Goal: Use online tool/utility: Utilize a website feature to perform a specific function

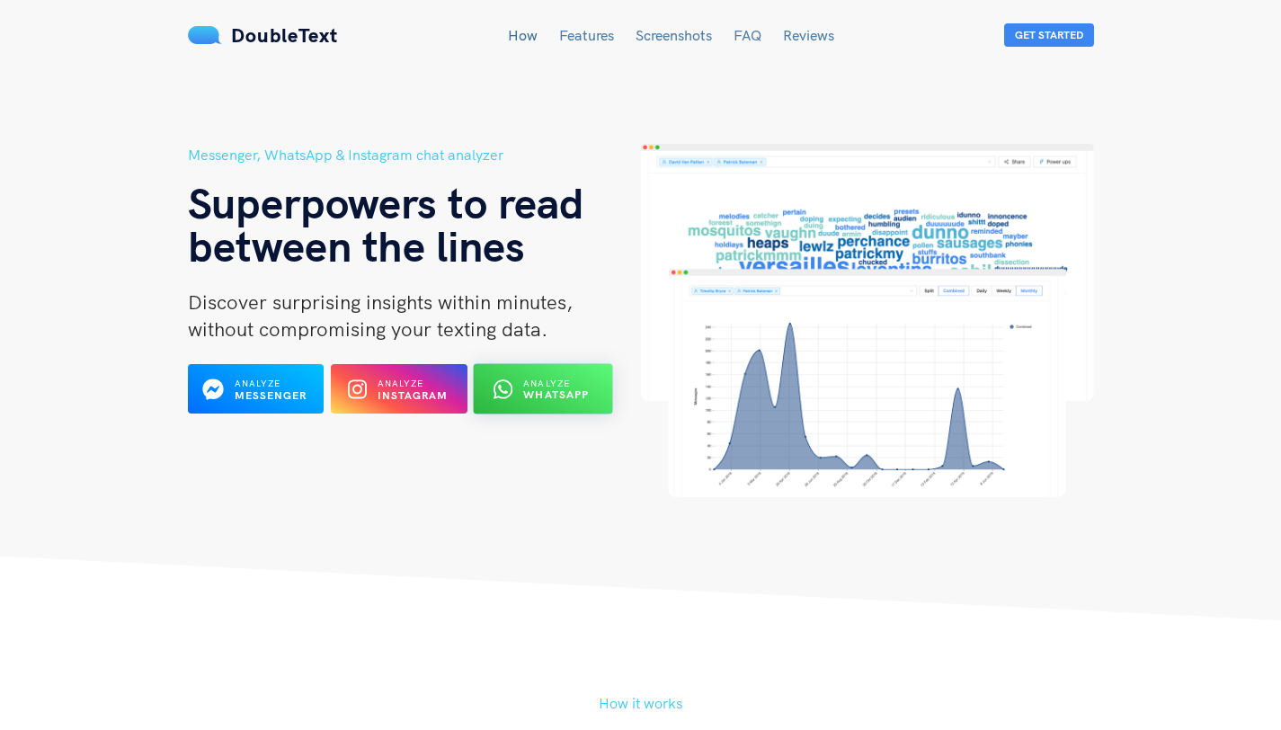
click at [574, 400] on b "WhatsApp" at bounding box center [557, 394] width 66 height 13
click at [589, 395] on button "Analyze WhatsApp" at bounding box center [543, 389] width 139 height 50
click at [546, 377] on span "Analyze" at bounding box center [547, 383] width 47 height 12
click at [573, 380] on div "Analyze WhatsApp" at bounding box center [557, 389] width 66 height 25
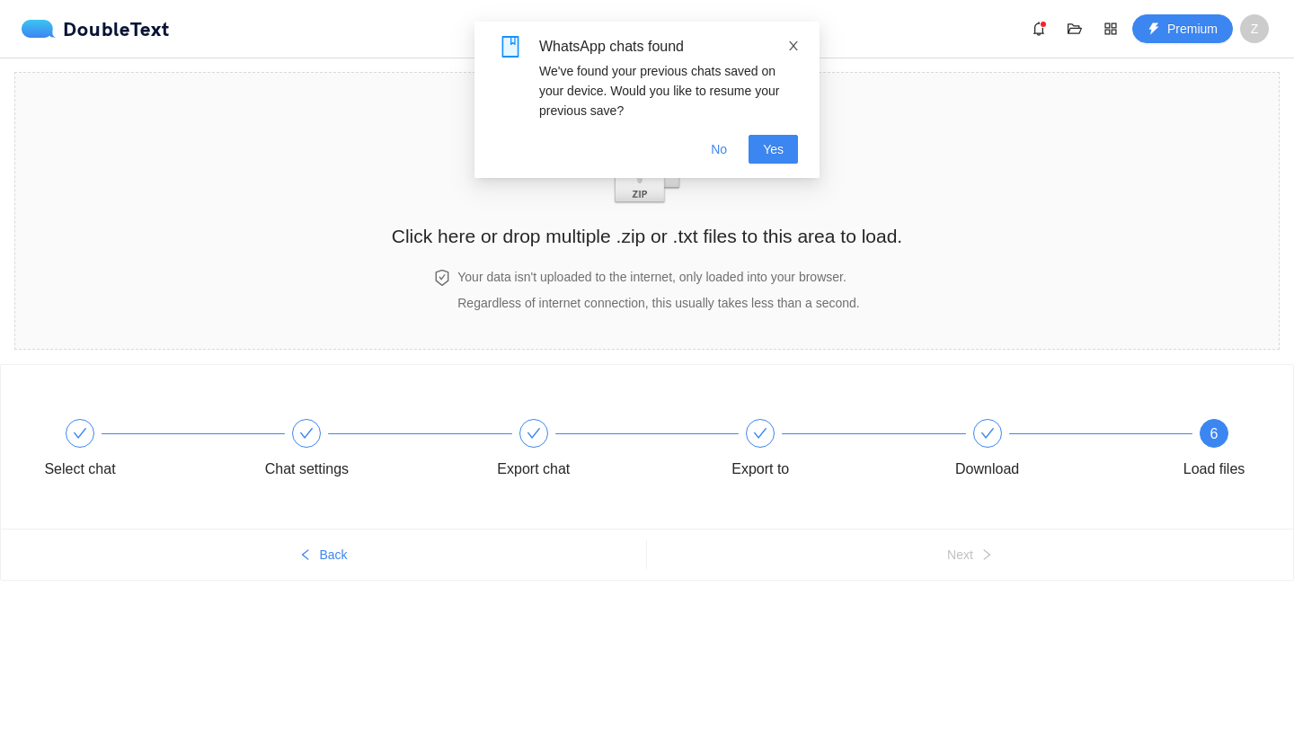
click at [792, 49] on icon "close" at bounding box center [793, 46] width 13 height 13
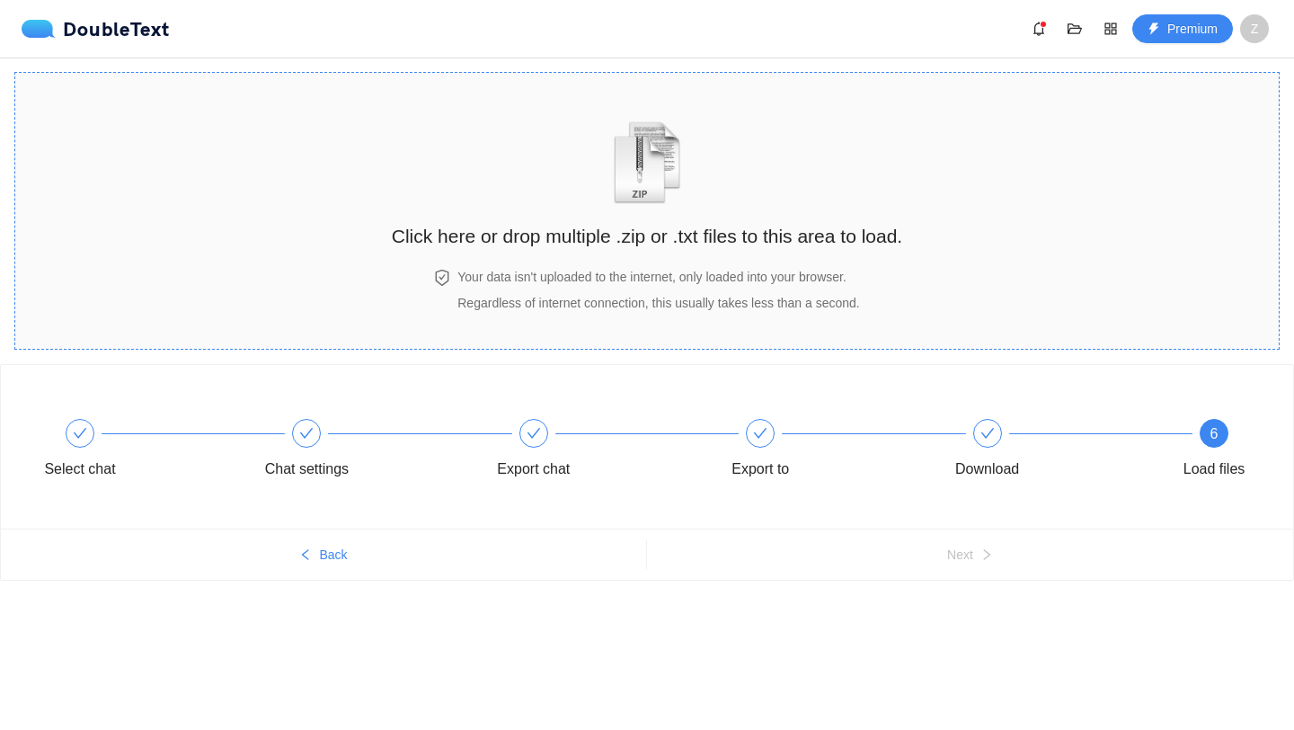
click at [647, 182] on img "zipOrTextIcon" at bounding box center [648, 162] width 84 height 83
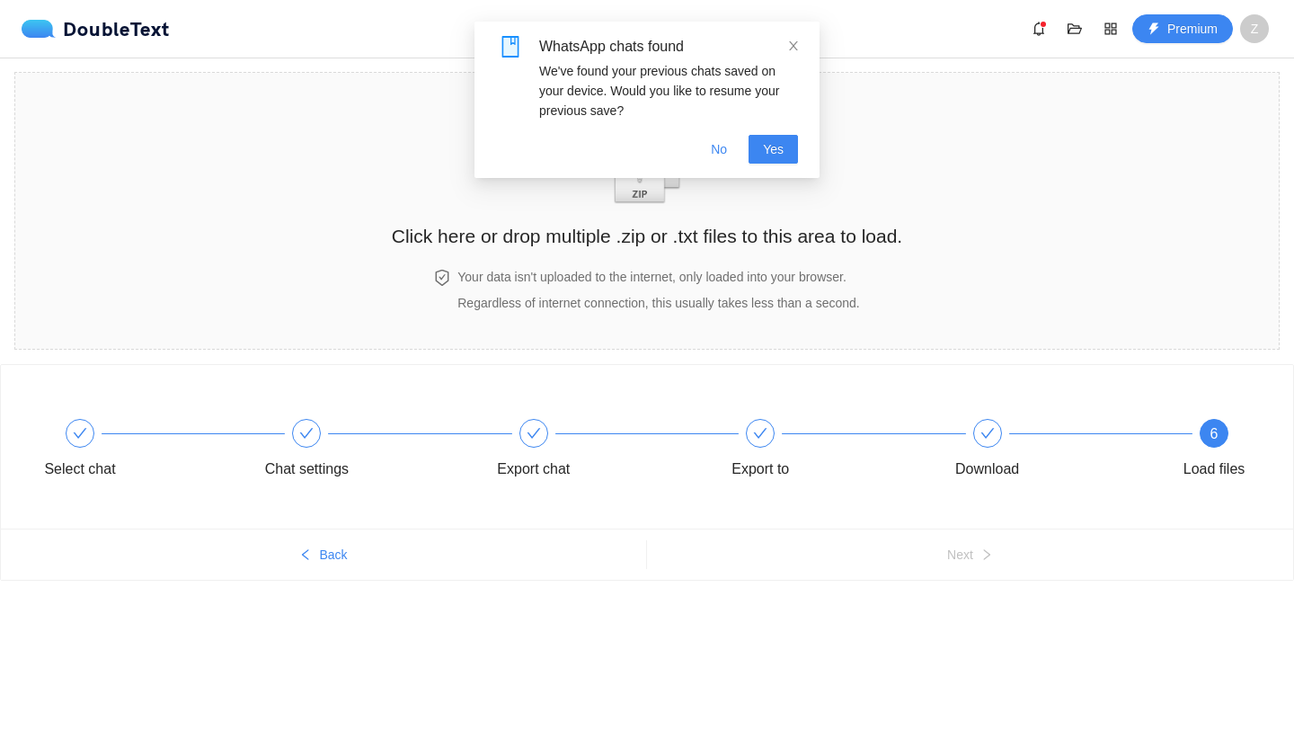
click at [795, 59] on div "WhatsApp chats found We've found your previous chats saved on your device. Woul…" at bounding box center [647, 78] width 302 height 84
click at [794, 44] on icon "close" at bounding box center [793, 46] width 13 height 13
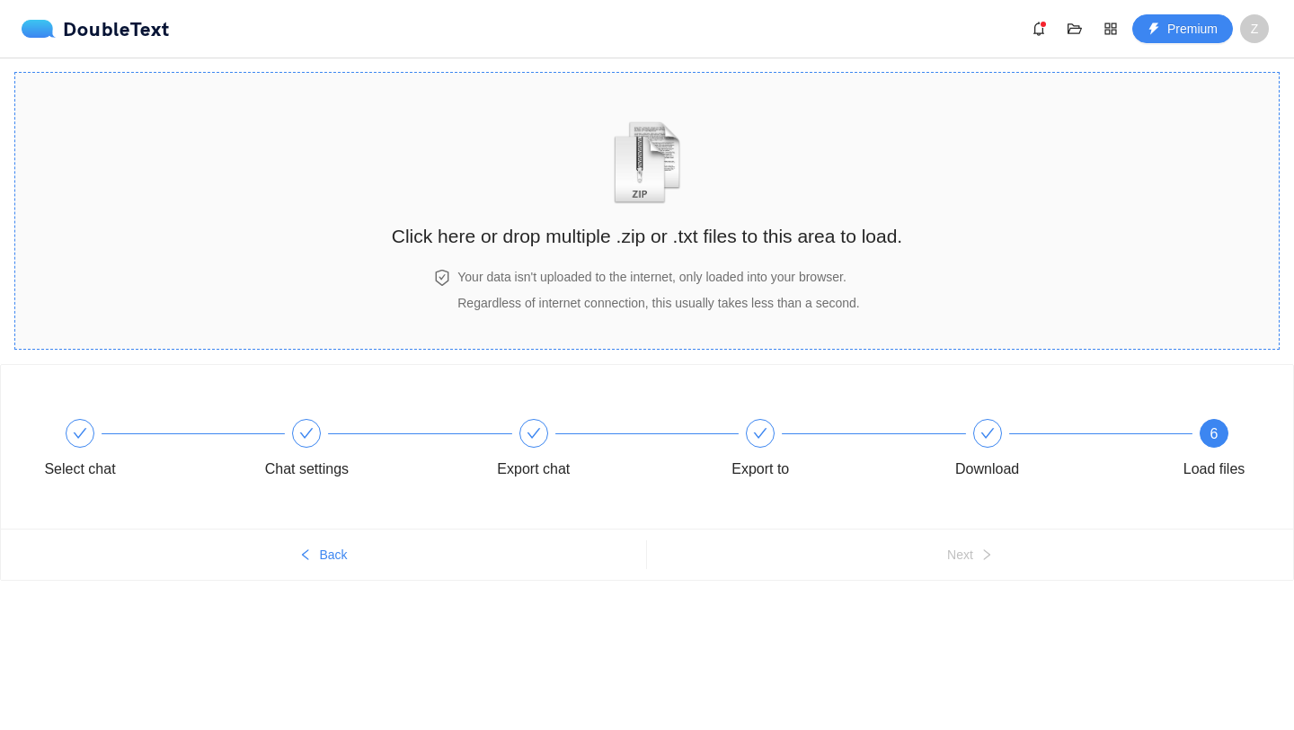
click at [665, 166] on img "zipOrTextIcon" at bounding box center [648, 162] width 84 height 83
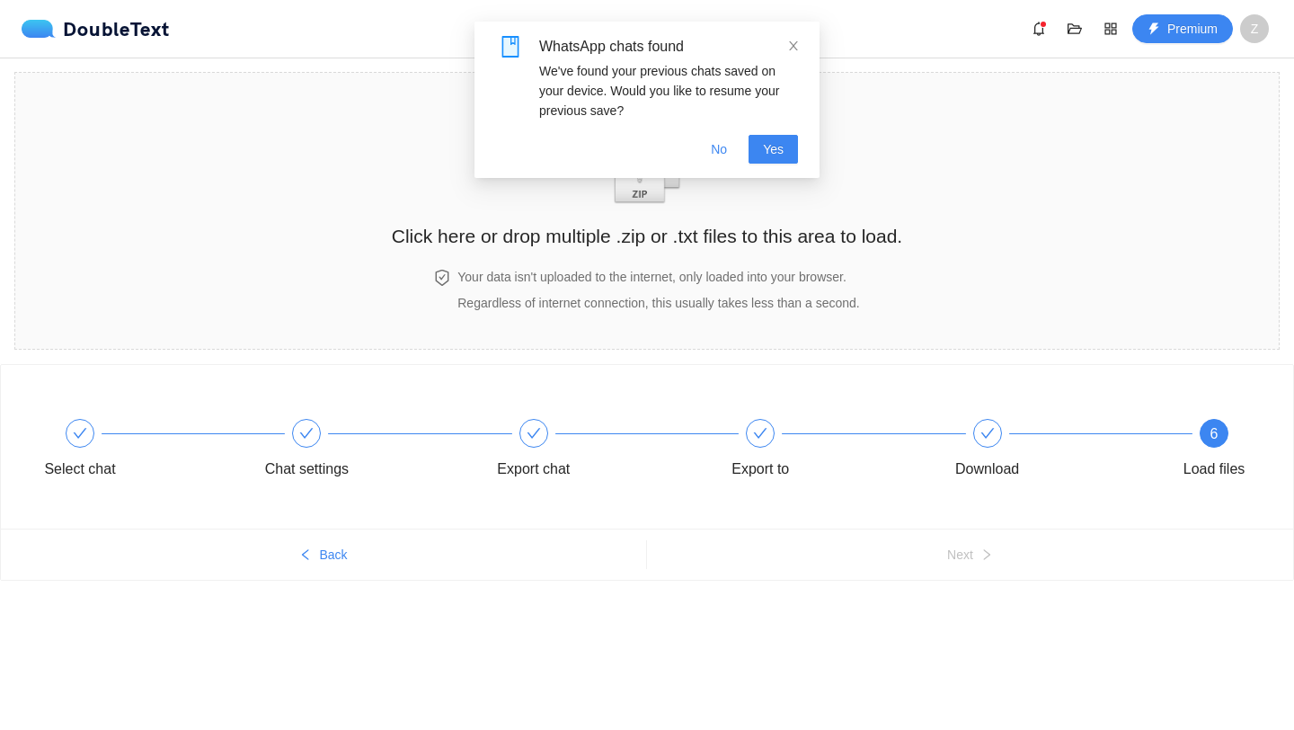
click at [784, 40] on div "WhatsApp chats found" at bounding box center [668, 47] width 259 height 22
click at [795, 47] on icon "close" at bounding box center [793, 46] width 13 height 13
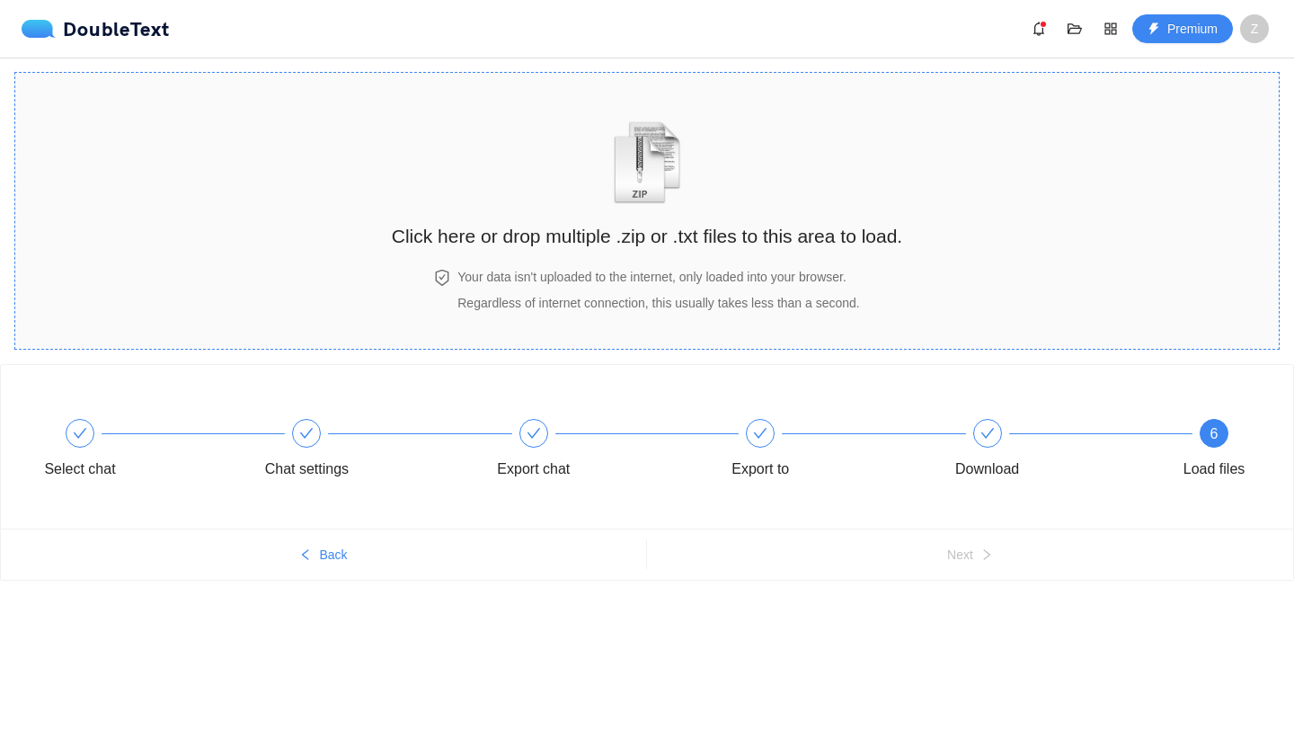
click at [659, 176] on img "zipOrTextIcon" at bounding box center [648, 162] width 84 height 83
click at [635, 182] on img "zipOrTextIcon" at bounding box center [648, 162] width 84 height 83
click at [719, 257] on div "Click here or drop multiple .zip or .txt files to this area to load." at bounding box center [647, 175] width 511 height 169
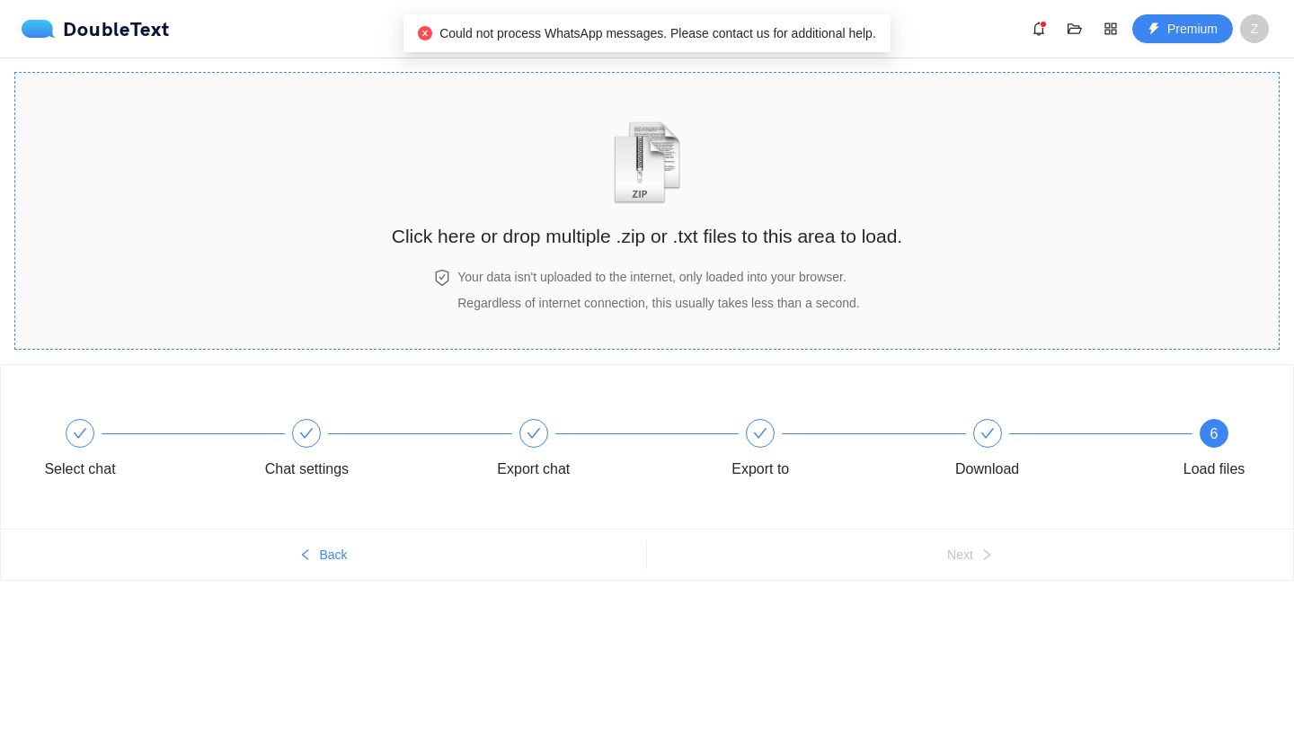
click at [667, 253] on div "Click here or drop multiple .zip or .txt files to this area to load." at bounding box center [647, 175] width 511 height 169
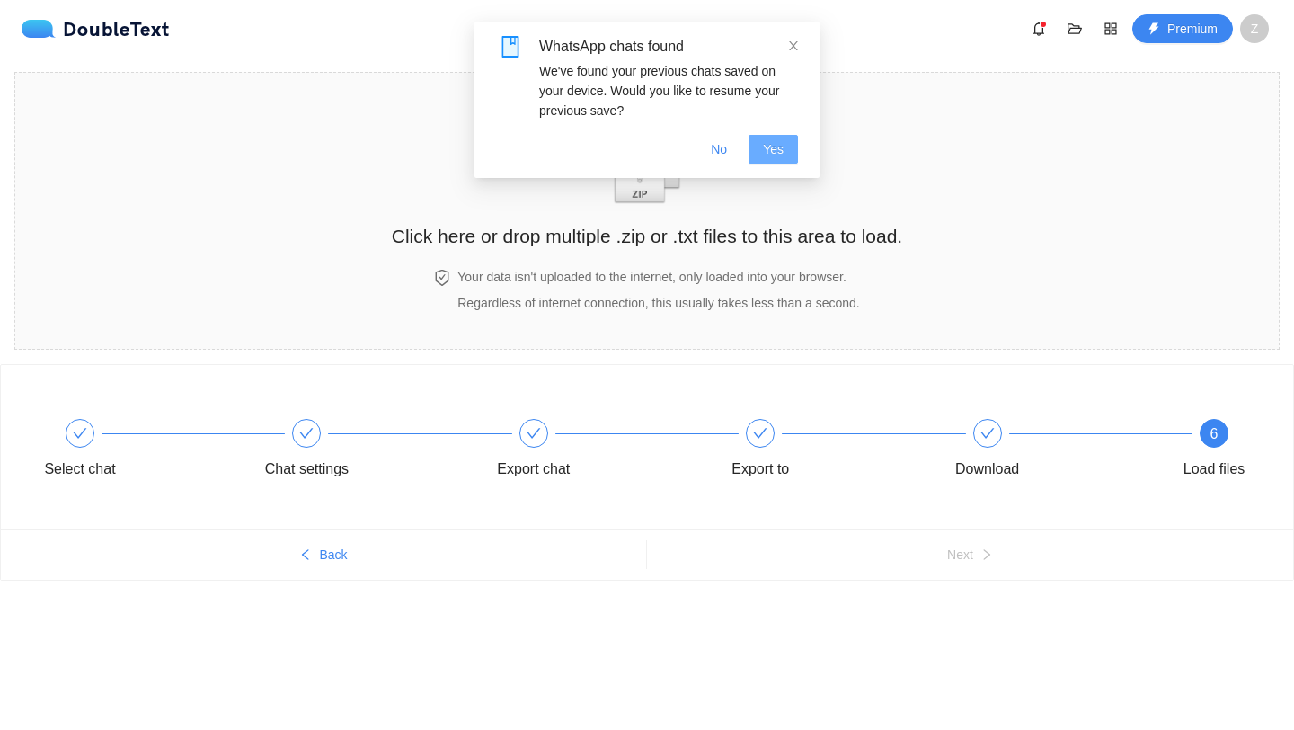
click at [768, 152] on span "Yes" at bounding box center [773, 149] width 21 height 20
click at [715, 148] on span "No" at bounding box center [719, 149] width 16 height 20
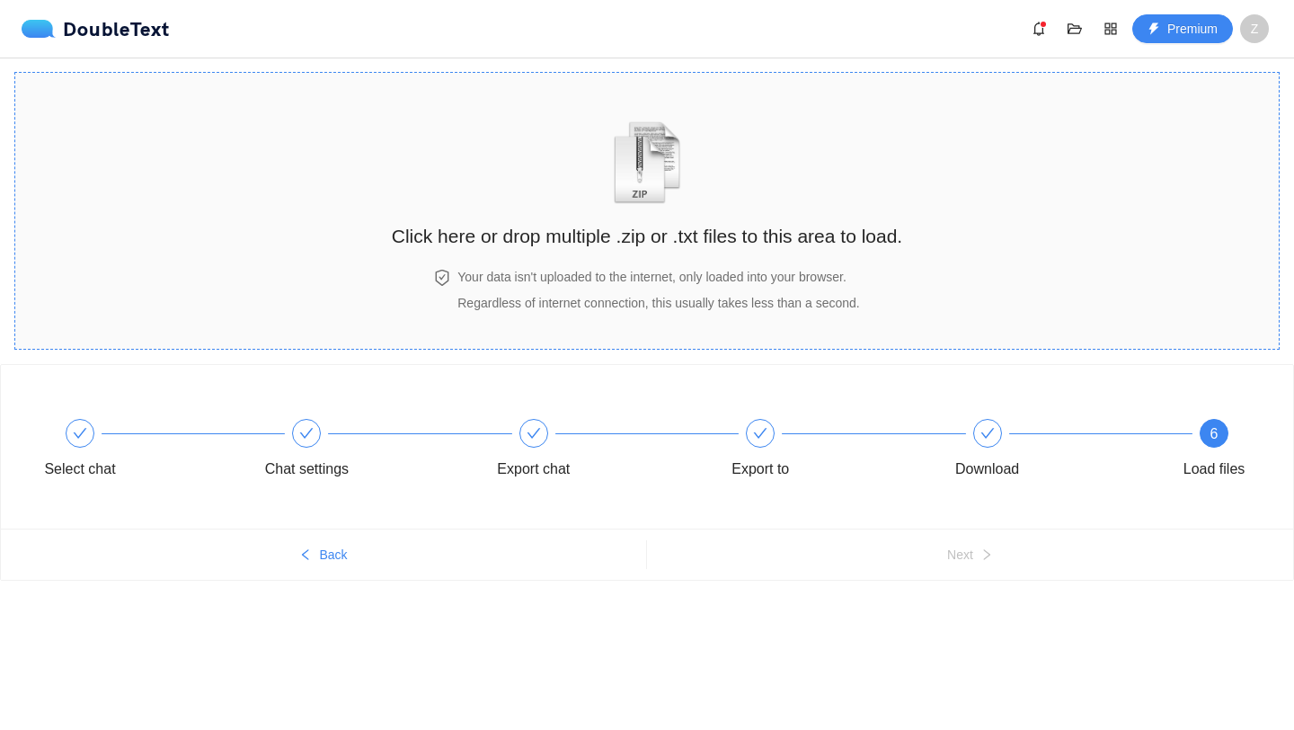
click at [665, 177] on img "zipOrTextIcon" at bounding box center [648, 162] width 84 height 83
click at [620, 232] on h2 "Click here or drop multiple .zip or .txt files to this area to load." at bounding box center [647, 236] width 511 height 30
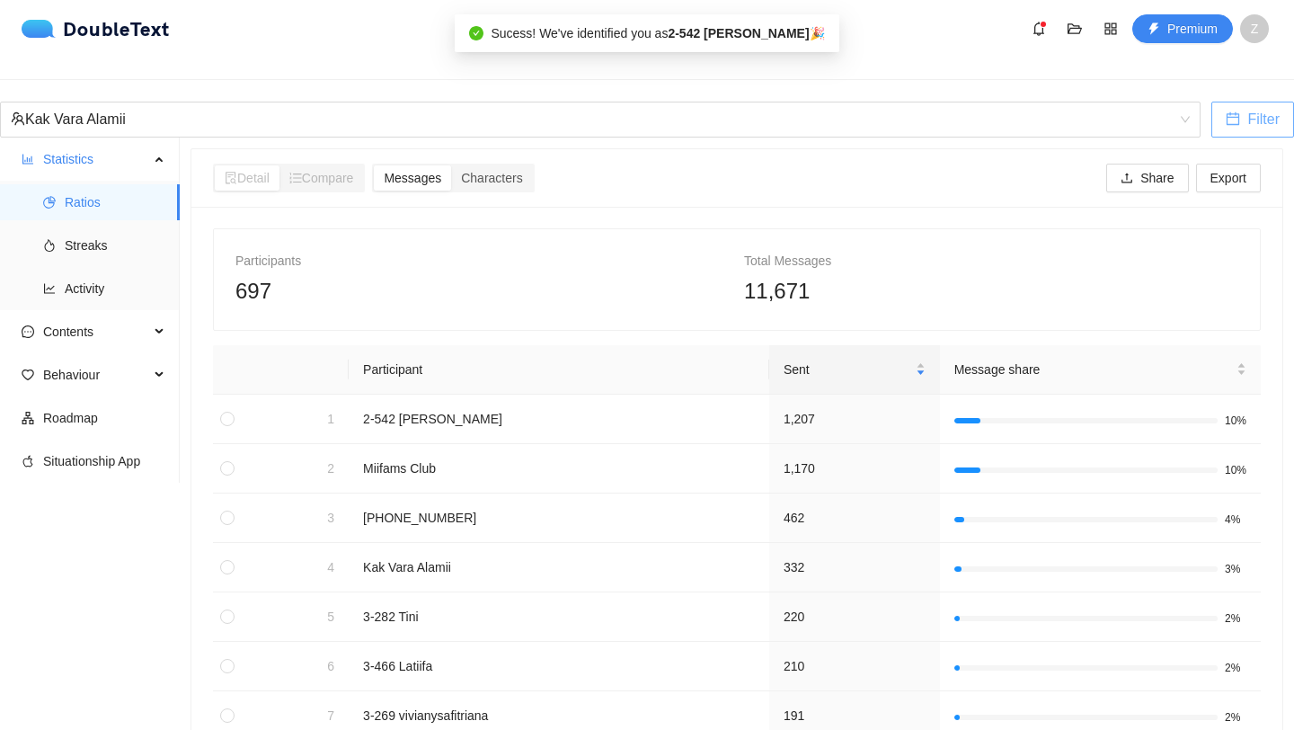
click at [1247, 108] on span "Filter" at bounding box center [1263, 119] width 32 height 22
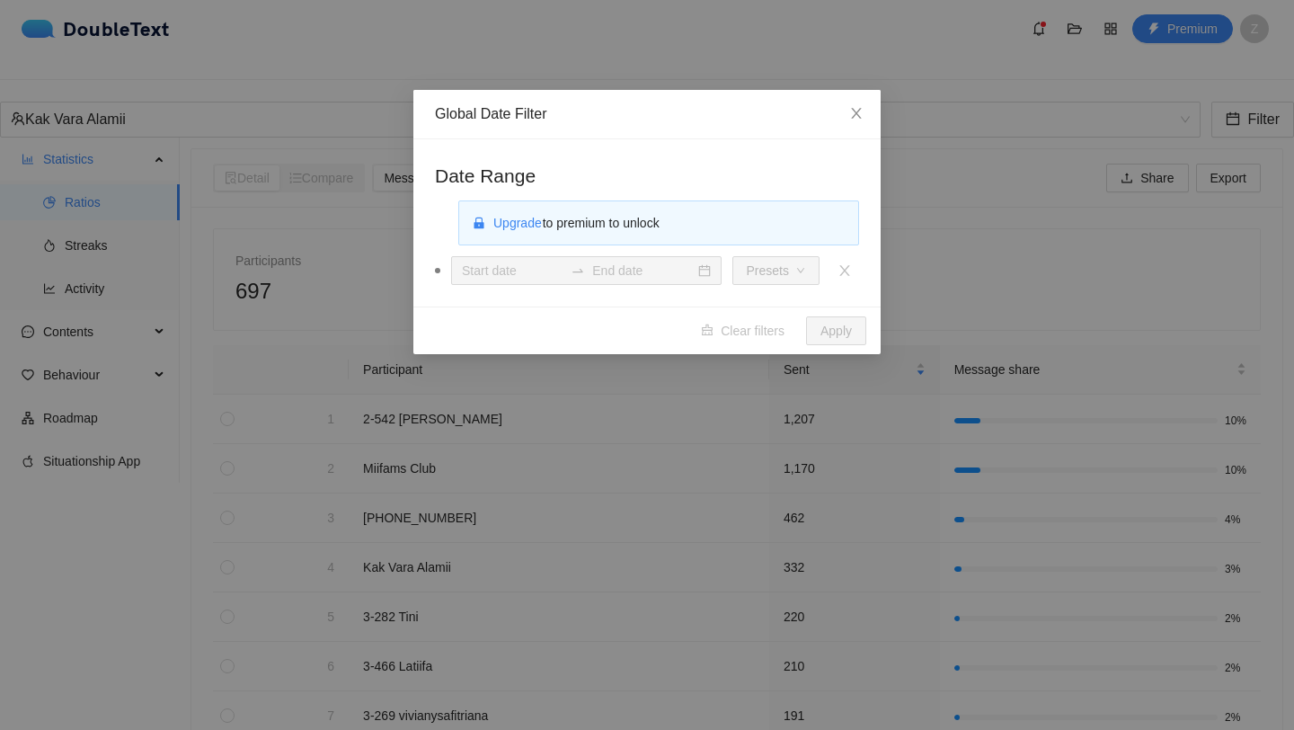
click at [606, 218] on span "Upgrade to premium to unlock" at bounding box center [576, 223] width 167 height 14
click at [511, 226] on span "Upgrade" at bounding box center [517, 223] width 49 height 20
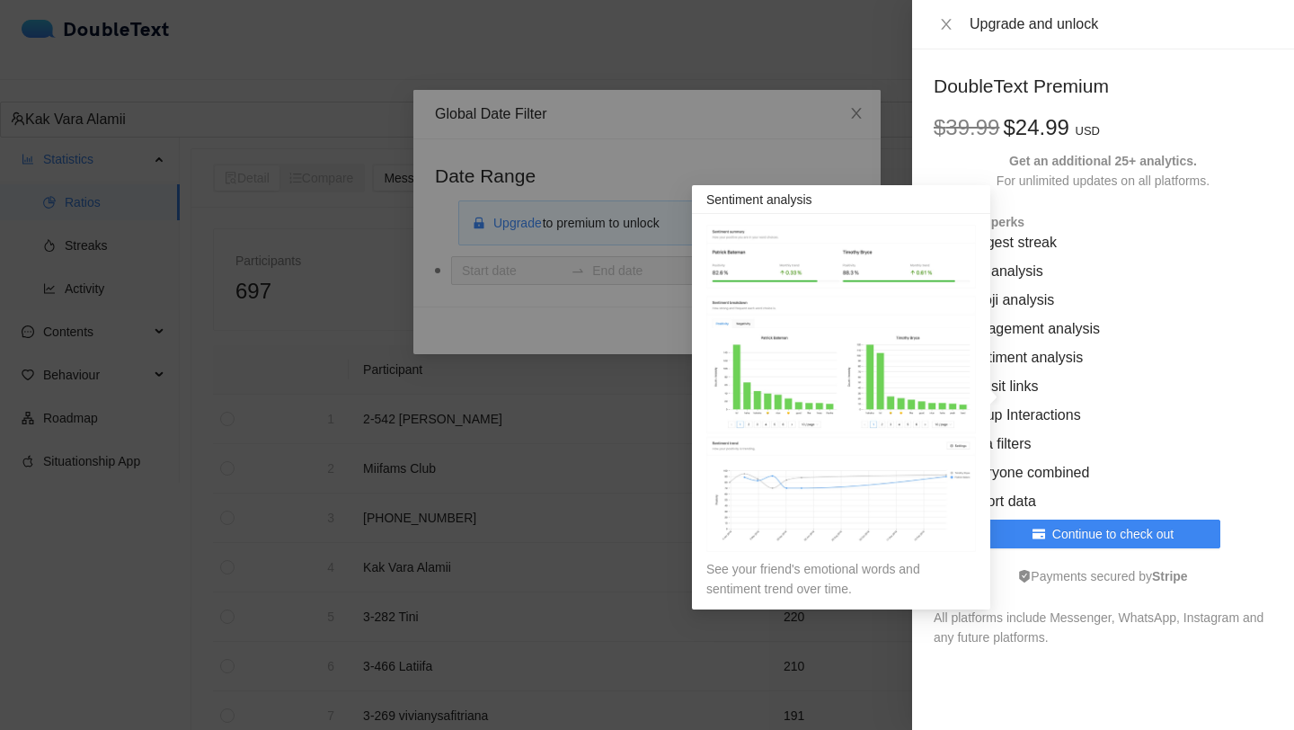
scroll to position [31, 0]
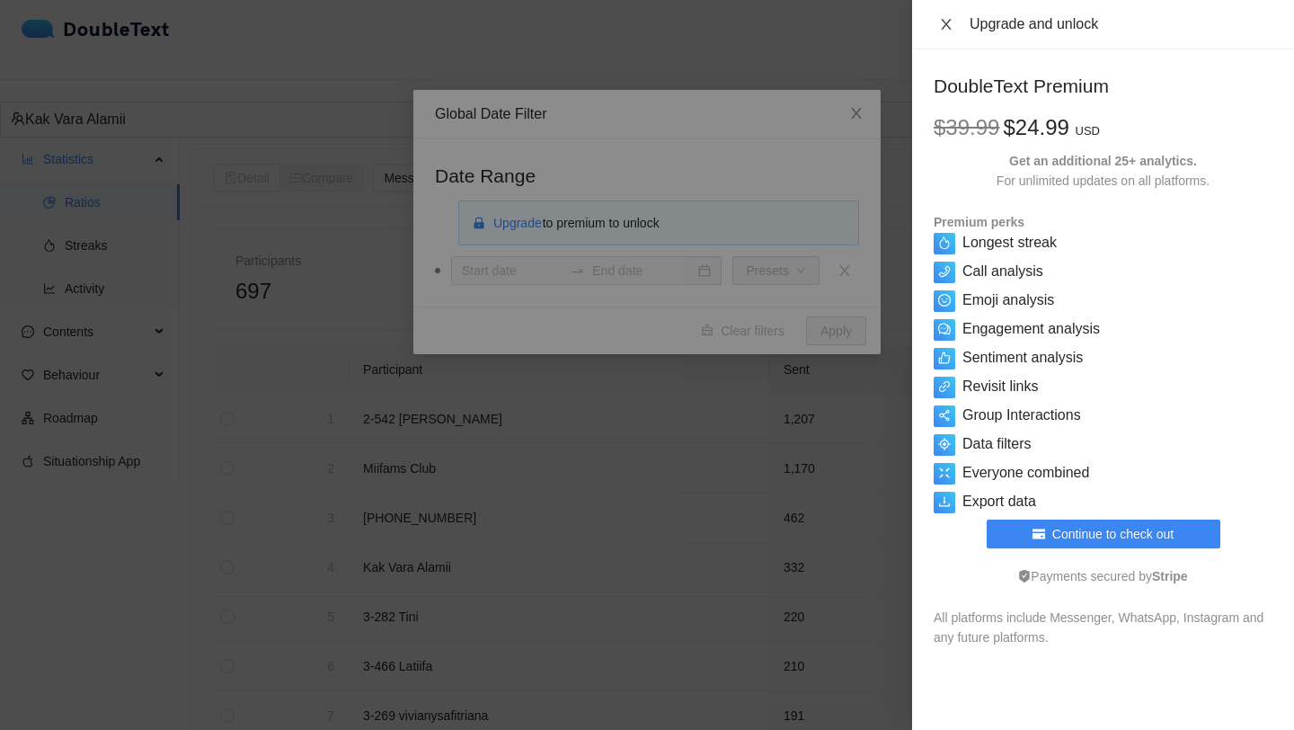
click at [952, 22] on icon "close" at bounding box center [946, 24] width 14 height 14
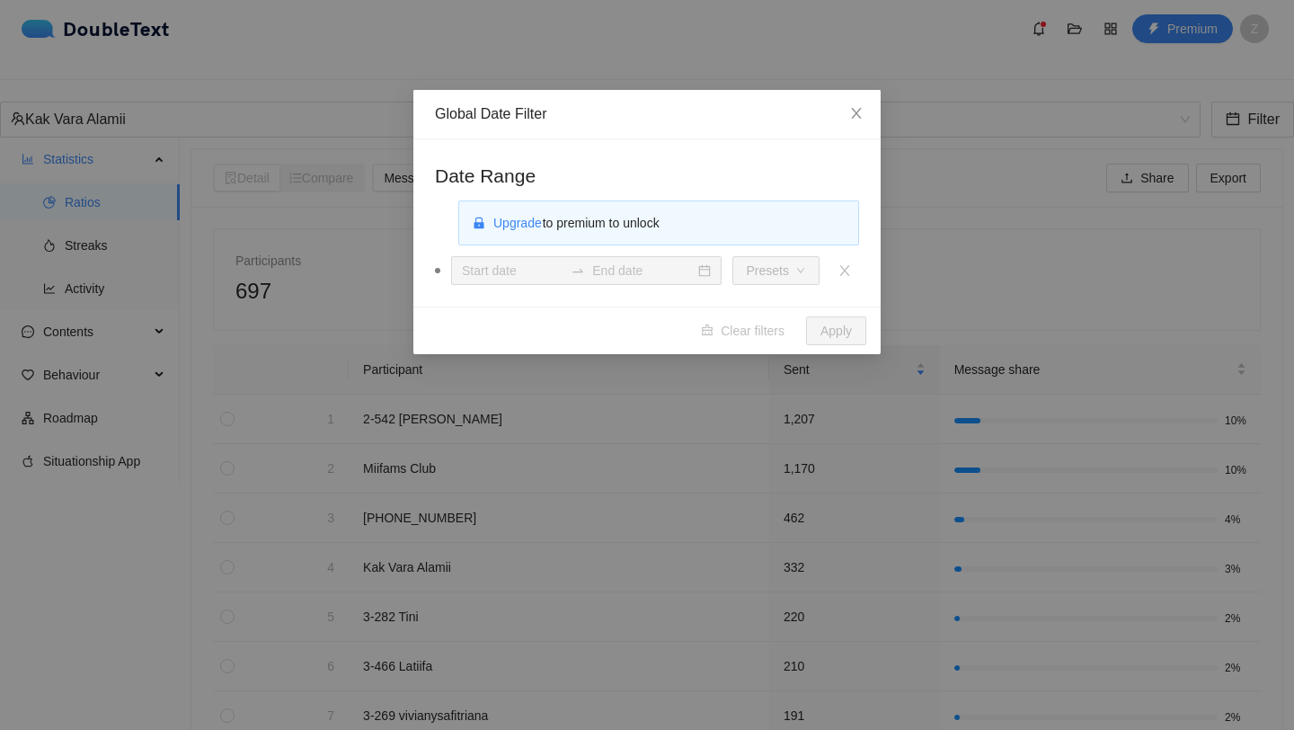
click at [519, 414] on div "Global Date Filter Date Range Upgrade to premium to unlock Presets Clear filter…" at bounding box center [647, 365] width 1294 height 730
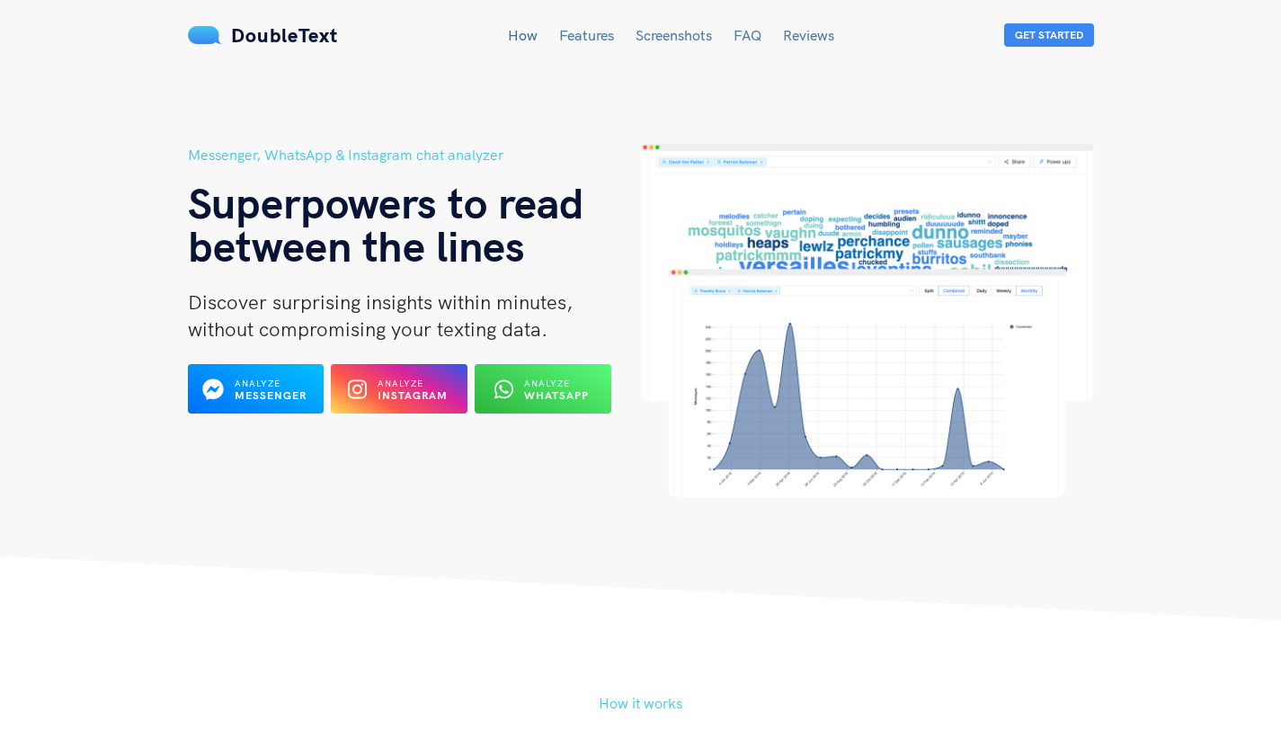
click at [546, 371] on button "Analyze WhatsApp" at bounding box center [543, 388] width 137 height 49
click at [582, 395] on b "WhatsApp" at bounding box center [557, 394] width 66 height 13
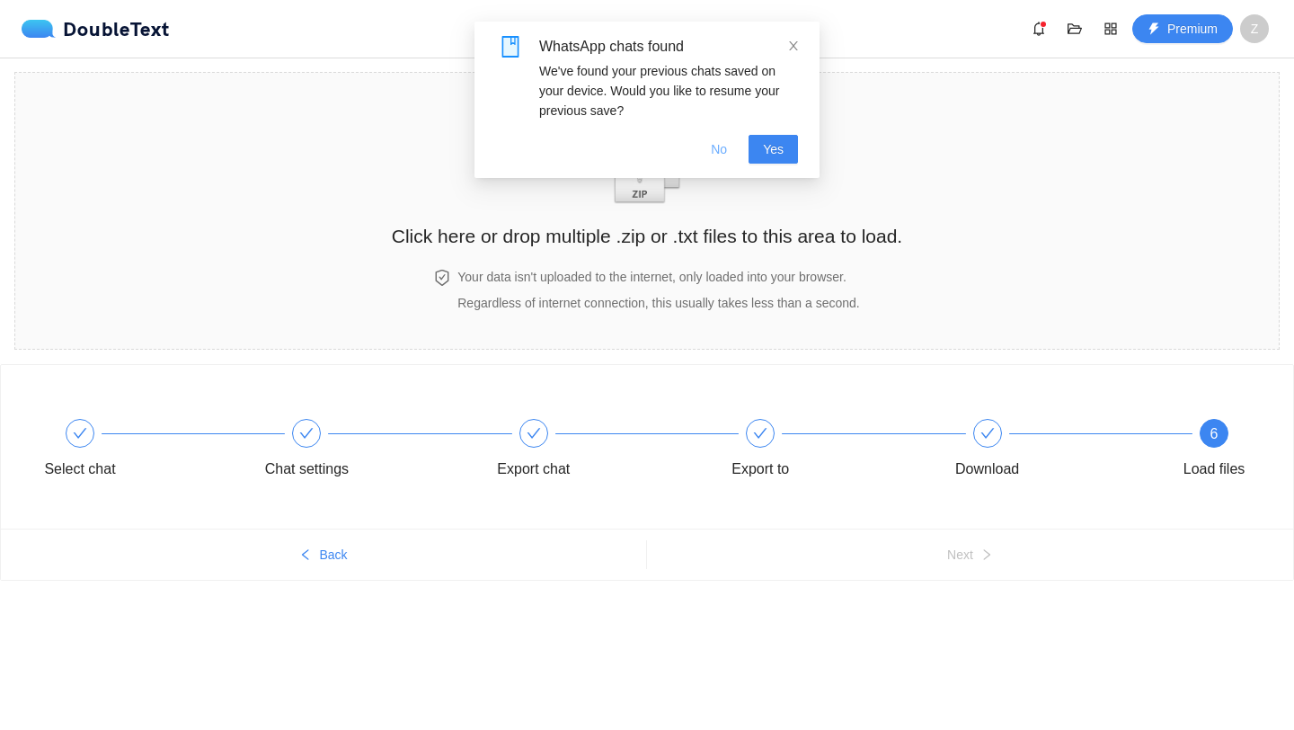
click at [734, 154] on button "No" at bounding box center [719, 149] width 45 height 29
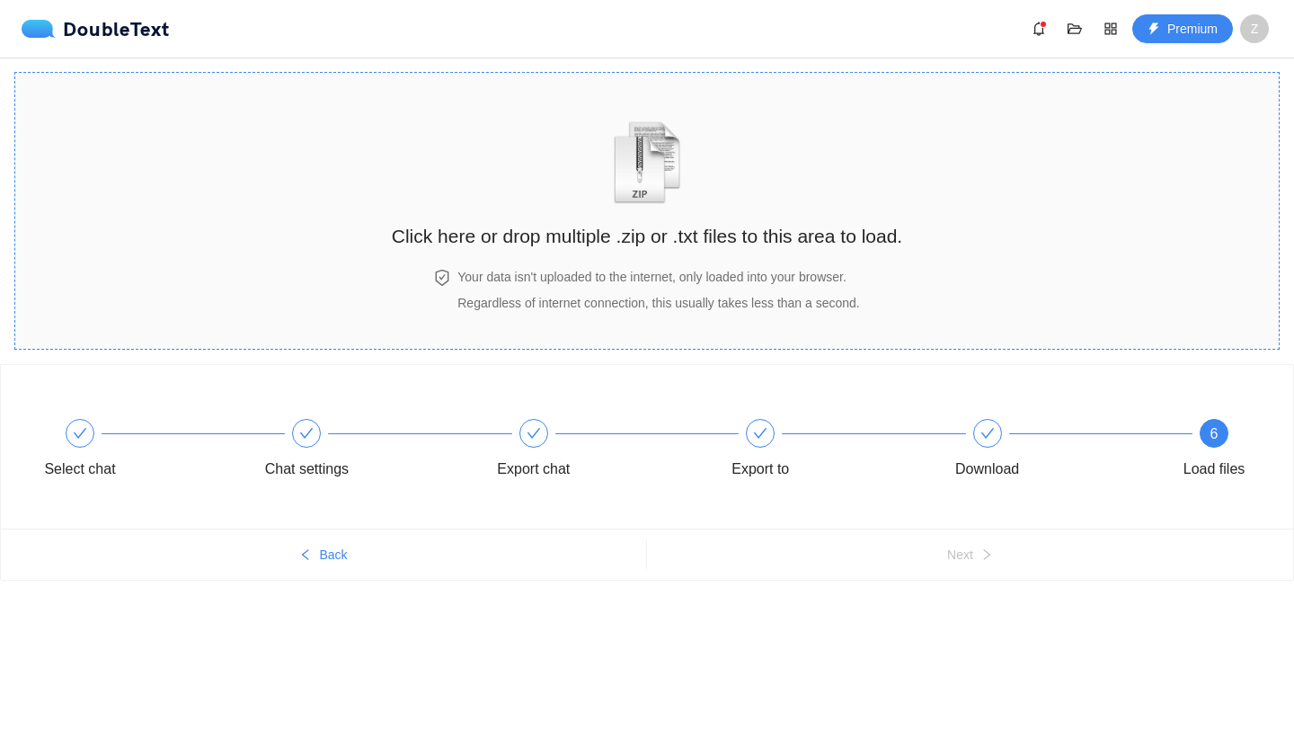
click at [705, 154] on div "Click here or drop multiple .zip or .txt files to this area to load." at bounding box center [647, 171] width 511 height 160
click at [668, 226] on h2 "Click here or drop multiple .zip or .txt files to this area to load." at bounding box center [647, 236] width 511 height 30
click at [696, 200] on div "Click here or drop multiple .zip or .txt files to this area to load." at bounding box center [647, 171] width 511 height 160
click at [701, 236] on h2 "Click here or drop multiple .zip or .txt files to this area to load." at bounding box center [647, 236] width 511 height 30
click at [669, 238] on h2 "Click here or drop multiple .zip or .txt files to this area to load." at bounding box center [647, 236] width 511 height 30
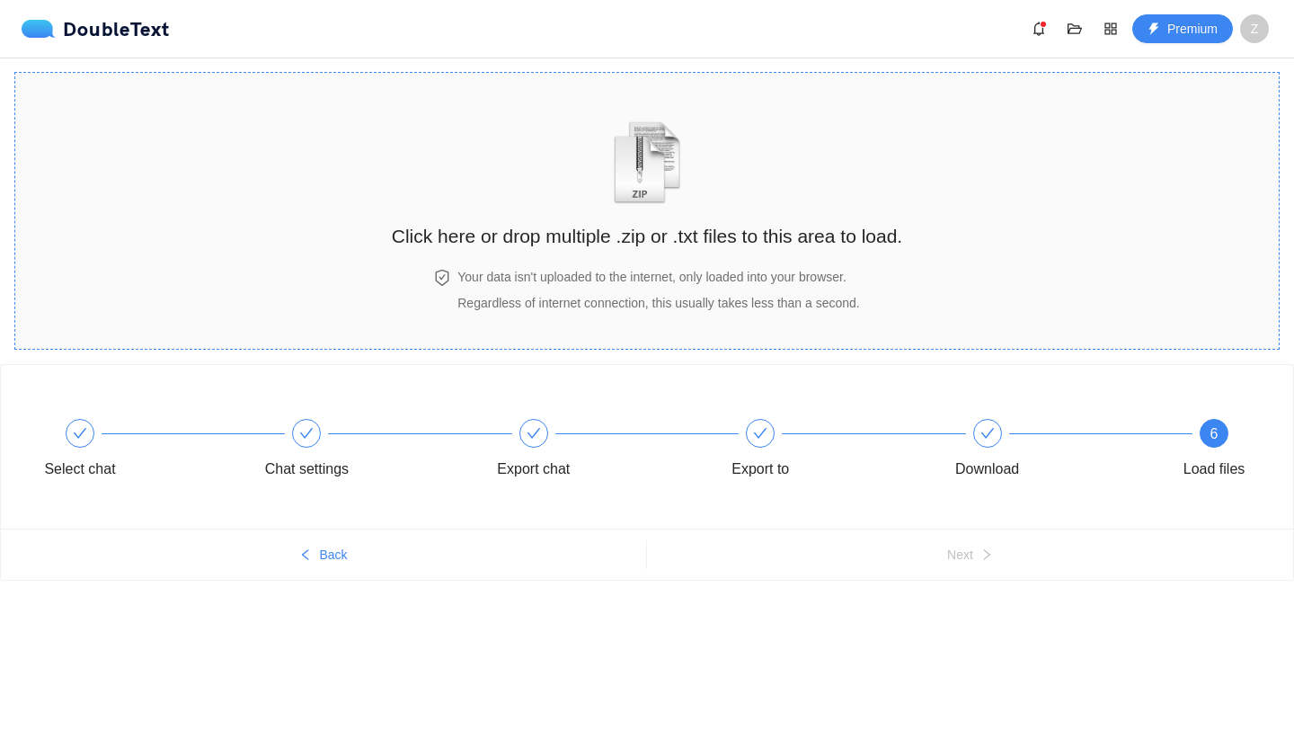
click at [640, 129] on img "zipOrTextIcon" at bounding box center [648, 162] width 84 height 83
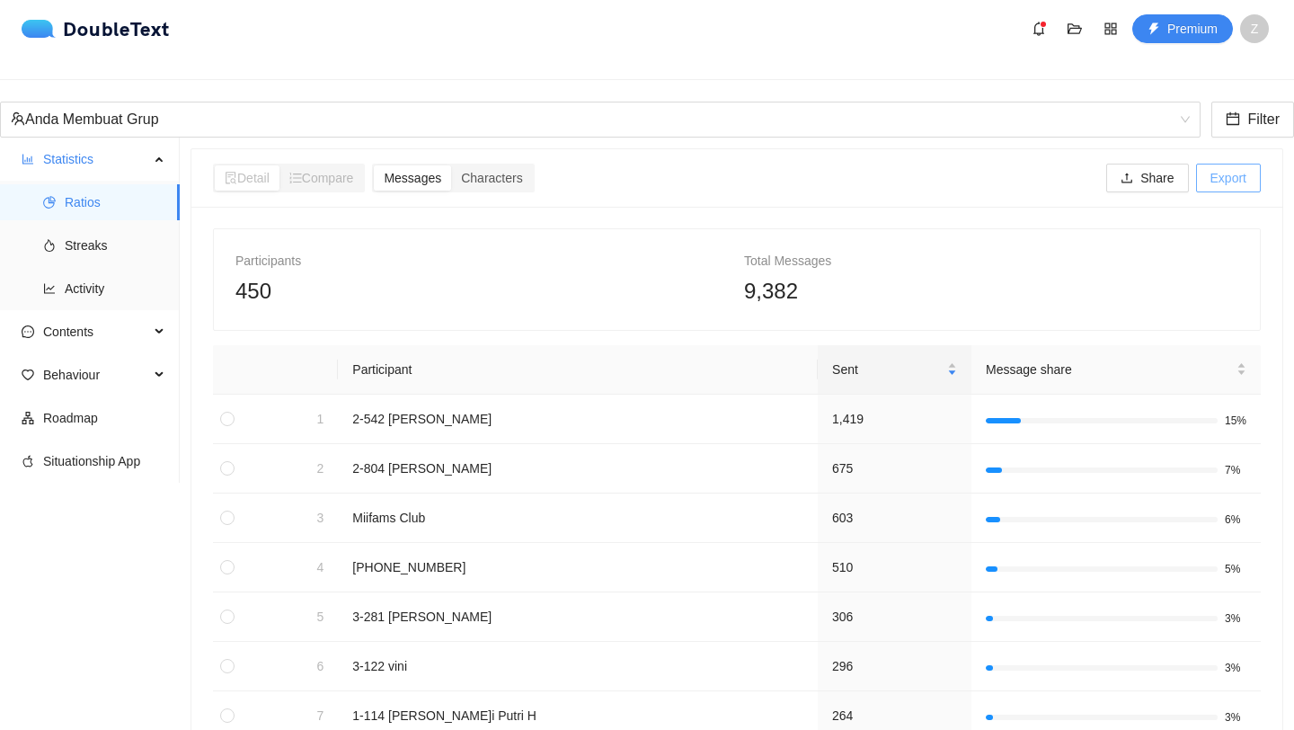
click at [1225, 168] on span "Export" at bounding box center [1229, 178] width 36 height 20
click at [1162, 164] on button "Share" at bounding box center [1147, 178] width 82 height 29
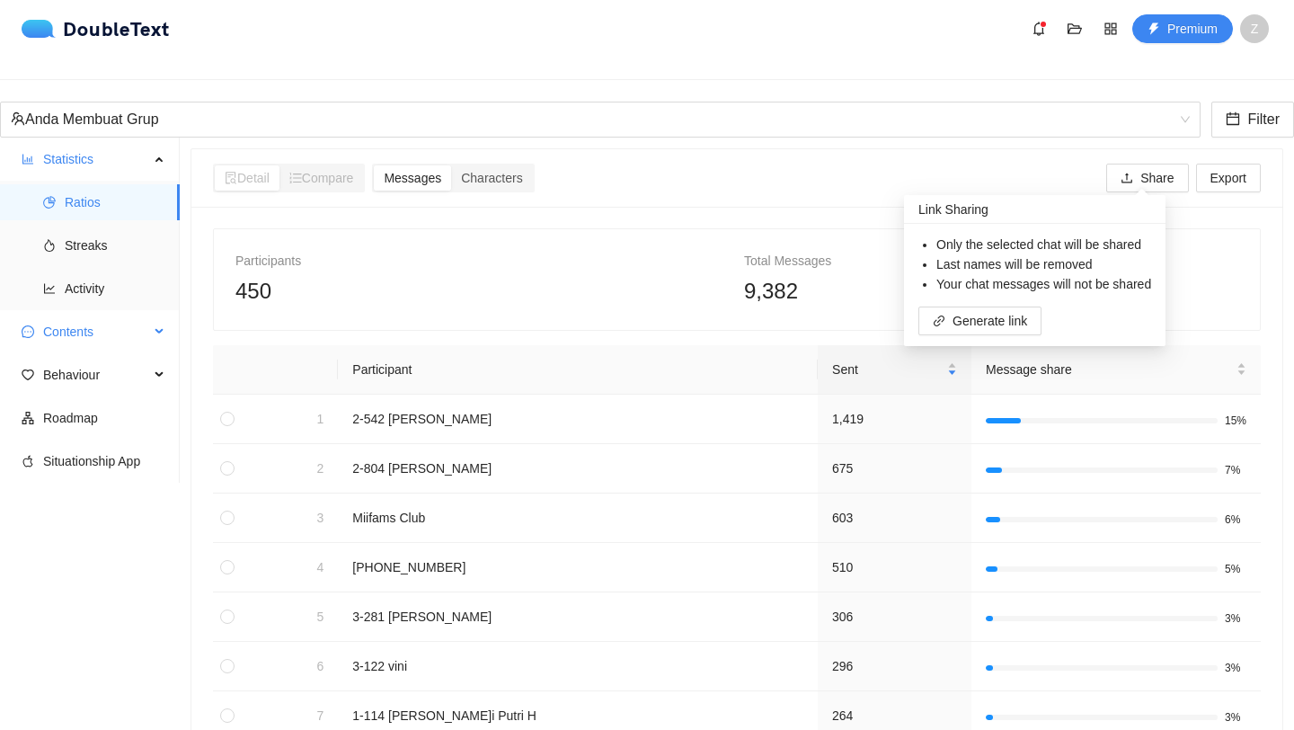
click at [57, 331] on span "Contents" at bounding box center [96, 332] width 106 height 36
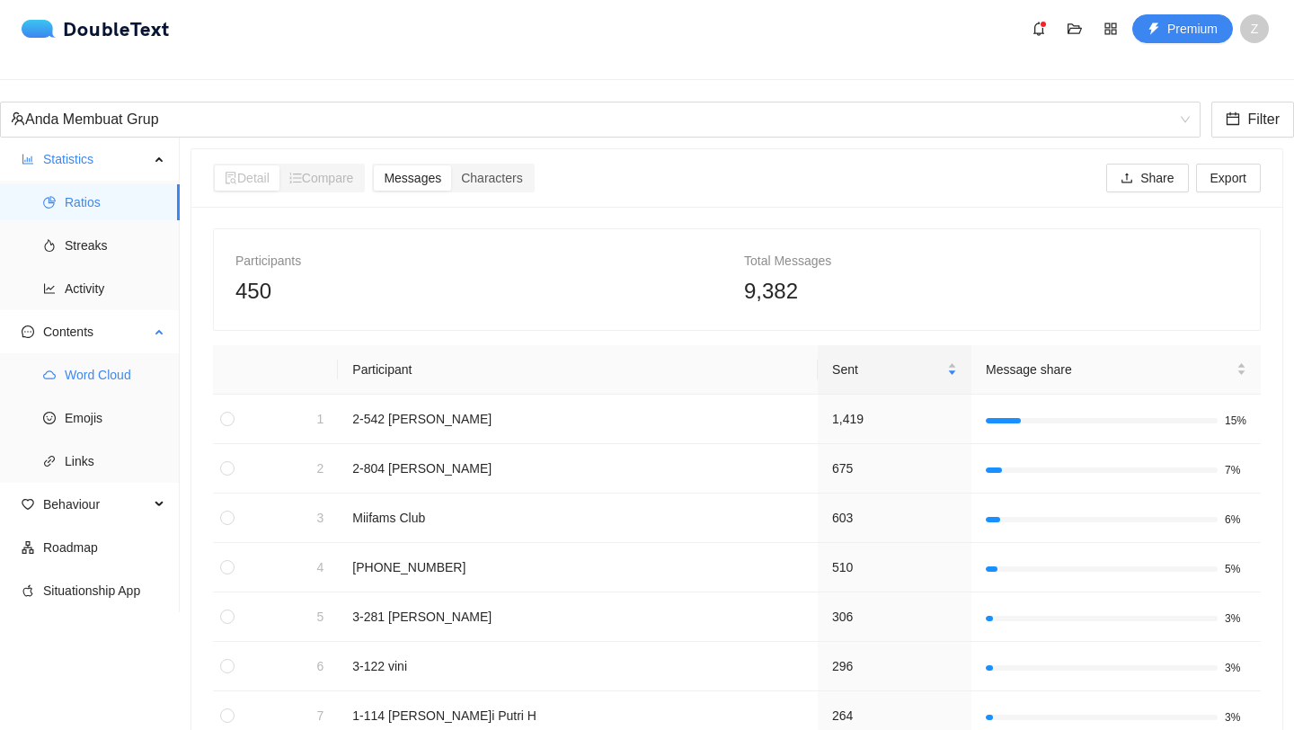
click at [95, 357] on span "Word Cloud" at bounding box center [115, 375] width 101 height 36
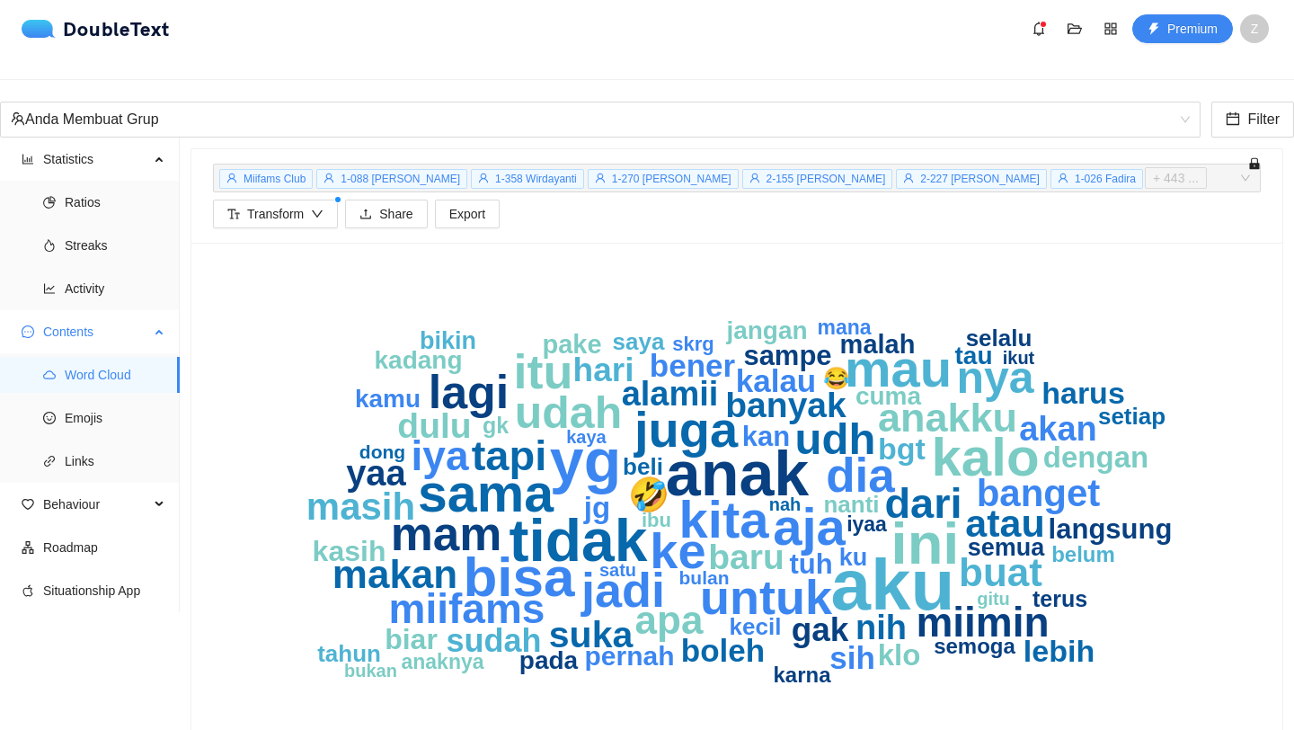
click at [94, 370] on span "Word Cloud" at bounding box center [115, 375] width 101 height 36
click at [84, 405] on span "Emojis" at bounding box center [115, 418] width 101 height 36
click at [96, 486] on span "Behaviour" at bounding box center [96, 504] width 106 height 36
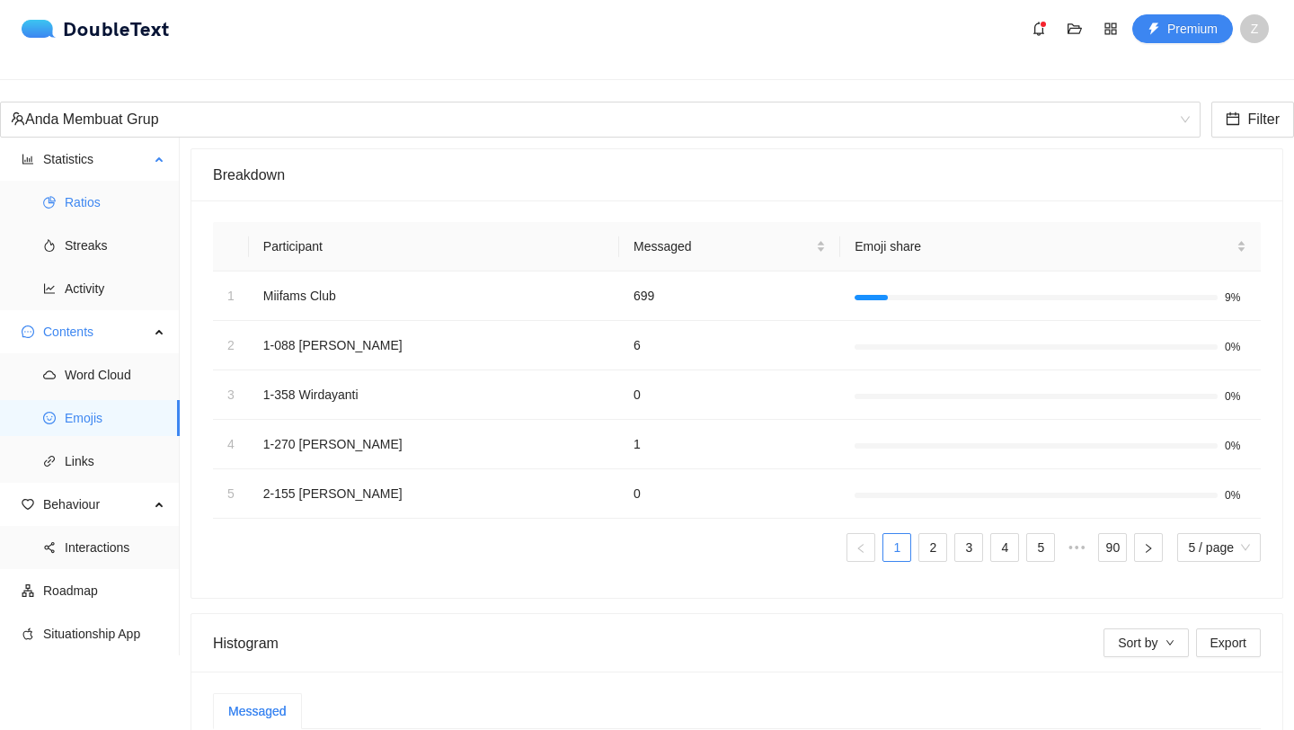
click at [74, 184] on span "Ratios" at bounding box center [115, 202] width 101 height 36
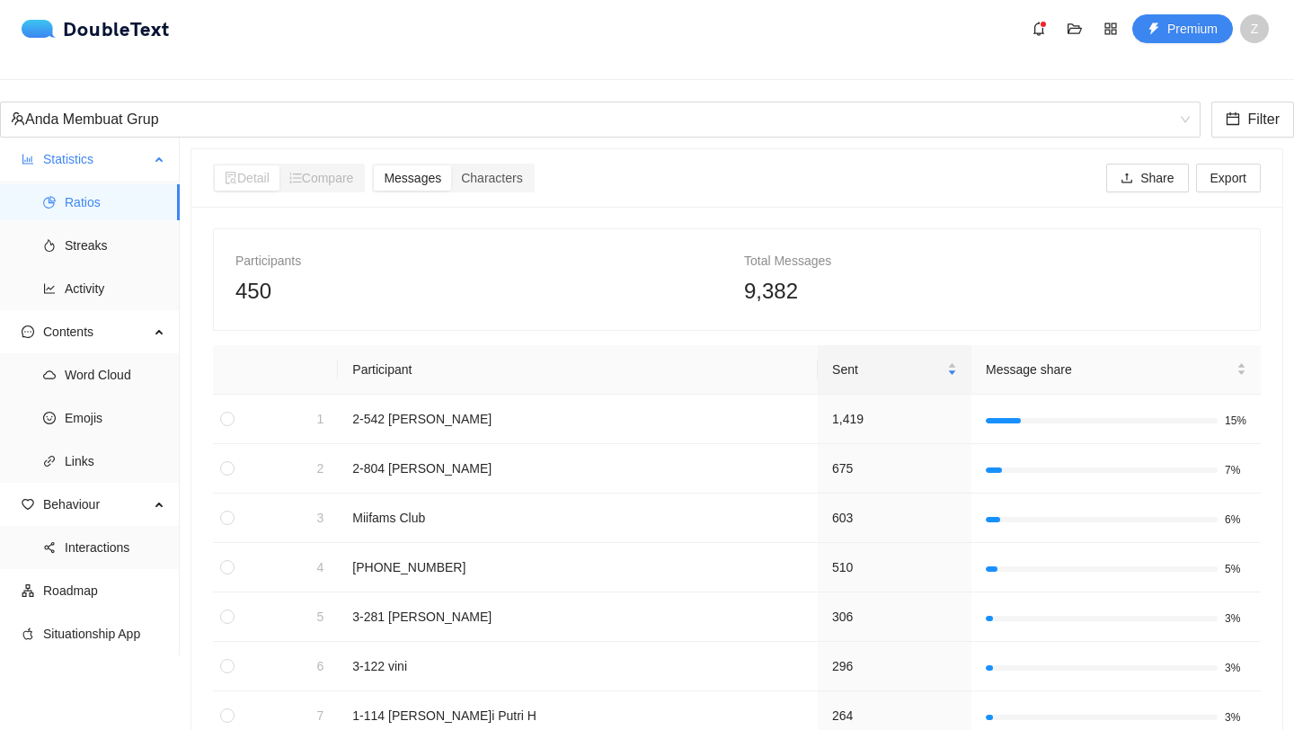
click at [91, 253] on ul "Ratios Streaks Activity" at bounding box center [89, 245] width 179 height 129
click at [88, 277] on span "Activity" at bounding box center [115, 289] width 101 height 36
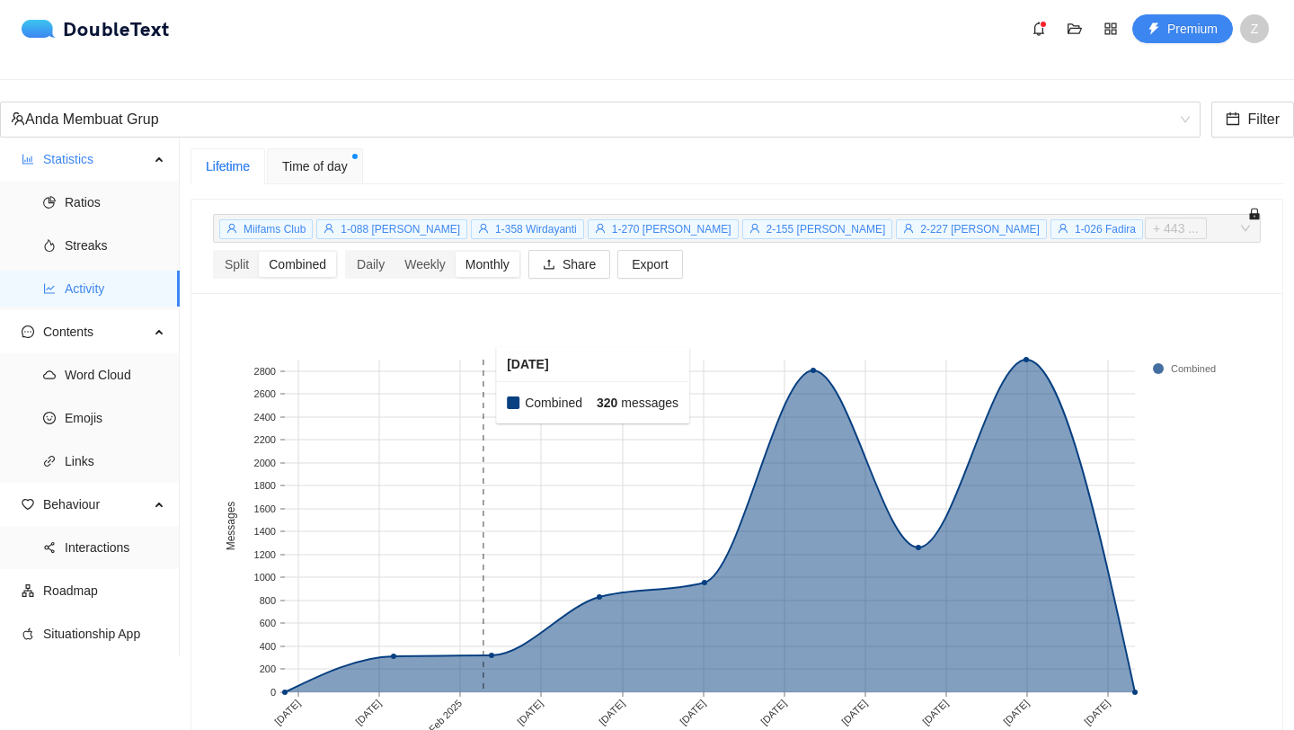
scroll to position [74, 0]
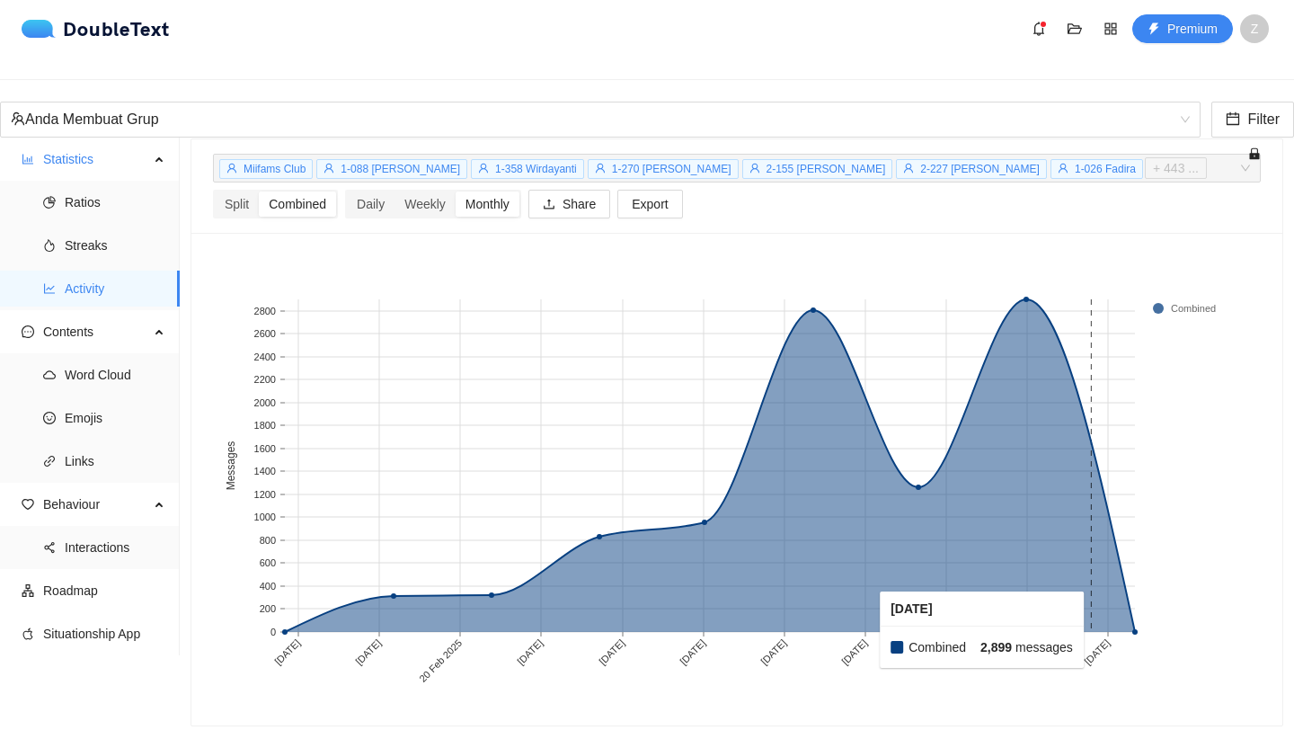
drag, startPoint x: 1133, startPoint y: 603, endPoint x: 1071, endPoint y: 599, distance: 62.1
click at [1071, 599] on g "4 Jan 2025 28 Jan 2025 20 Feb 2025 15 Mar 2025 7 Apr 2025 30 Apr 2025 23 May 20…" at bounding box center [725, 490] width 1000 height 387
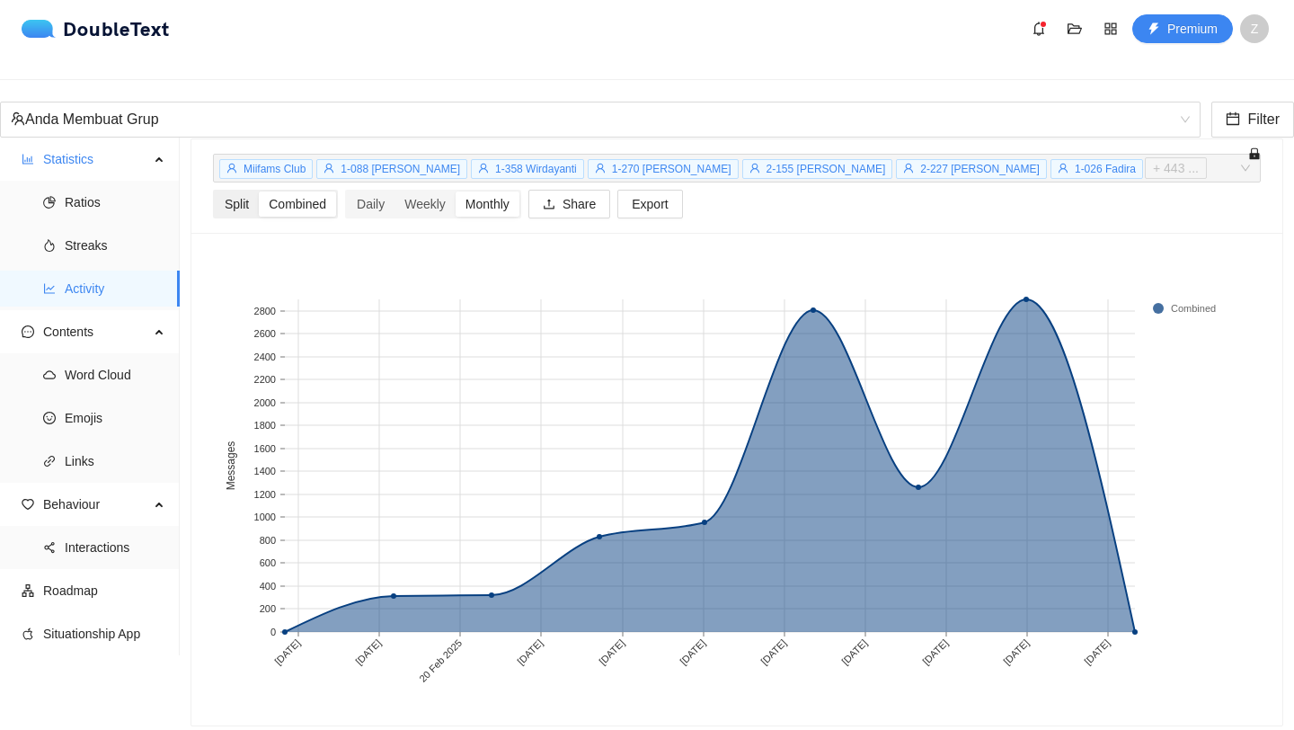
click at [250, 191] on div "Split" at bounding box center [237, 203] width 44 height 25
click at [215, 191] on input "Split" at bounding box center [215, 191] width 0 height 0
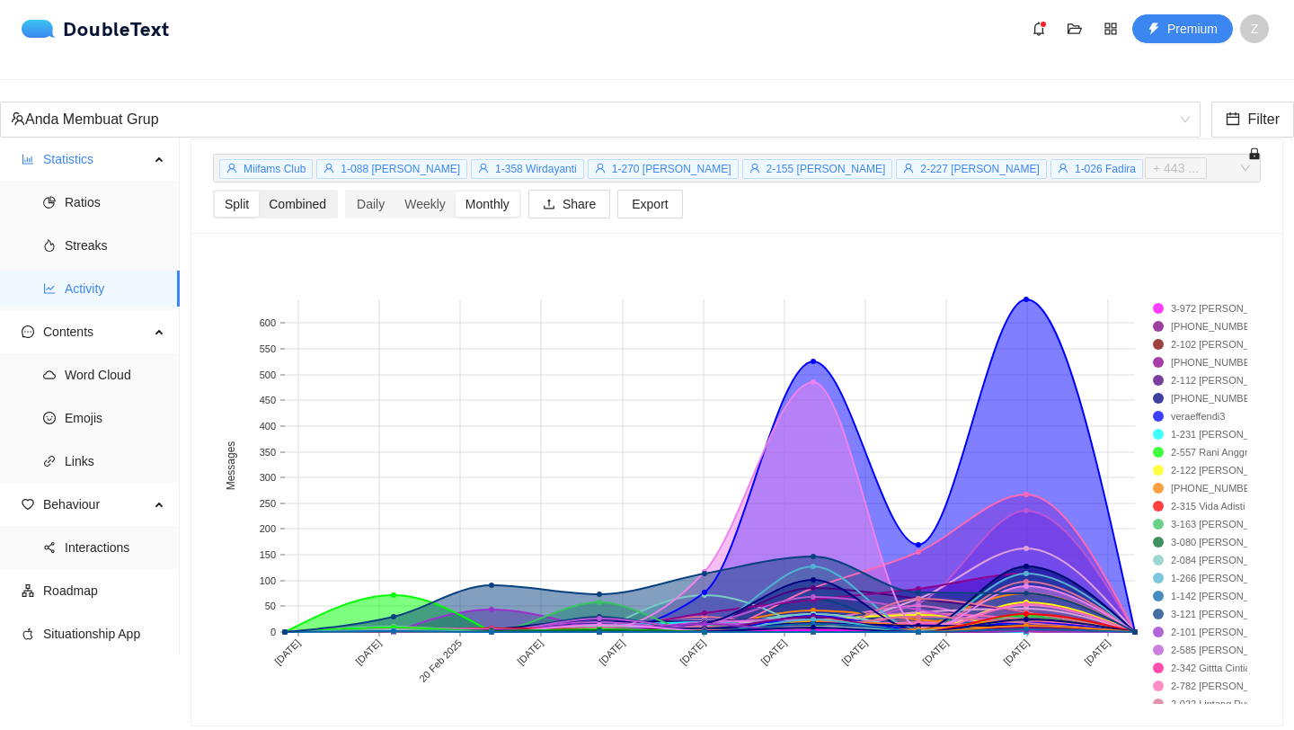
click at [319, 191] on div "Combined" at bounding box center [297, 203] width 77 height 25
click at [259, 191] on input "Combined" at bounding box center [259, 191] width 0 height 0
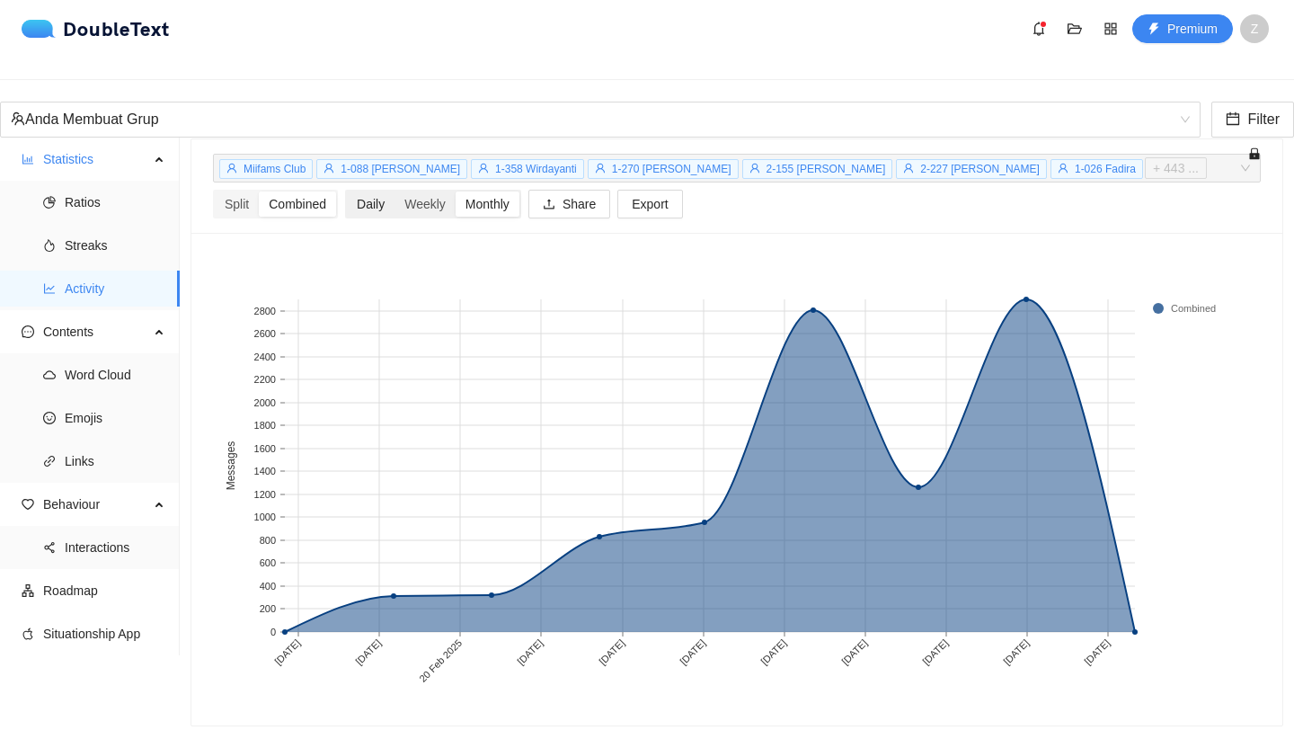
click at [380, 191] on div "Daily" at bounding box center [371, 203] width 48 height 25
click at [347, 191] on input "Daily" at bounding box center [347, 191] width 0 height 0
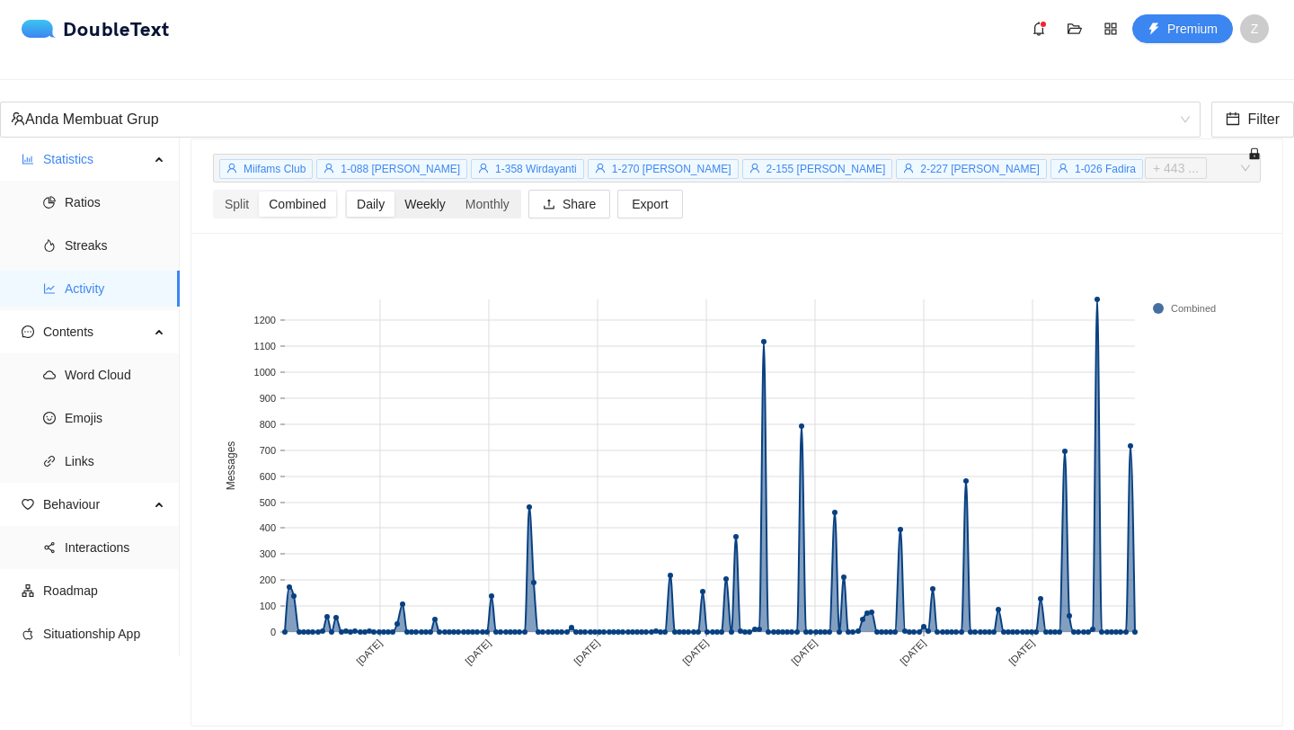
click at [446, 191] on div "Weekly" at bounding box center [425, 203] width 61 height 25
click at [395, 191] on input "Weekly" at bounding box center [395, 191] width 0 height 0
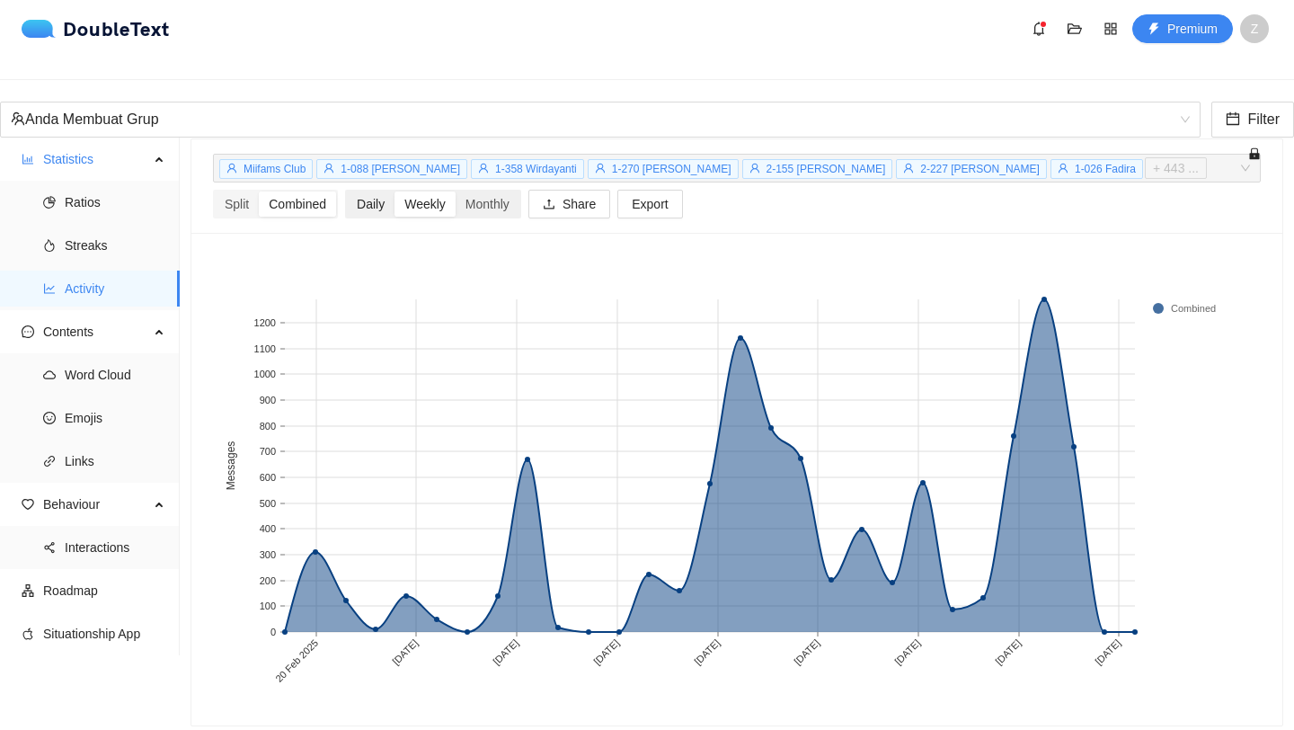
click at [377, 191] on div "Daily" at bounding box center [371, 203] width 48 height 25
click at [347, 191] on input "Daily" at bounding box center [347, 191] width 0 height 0
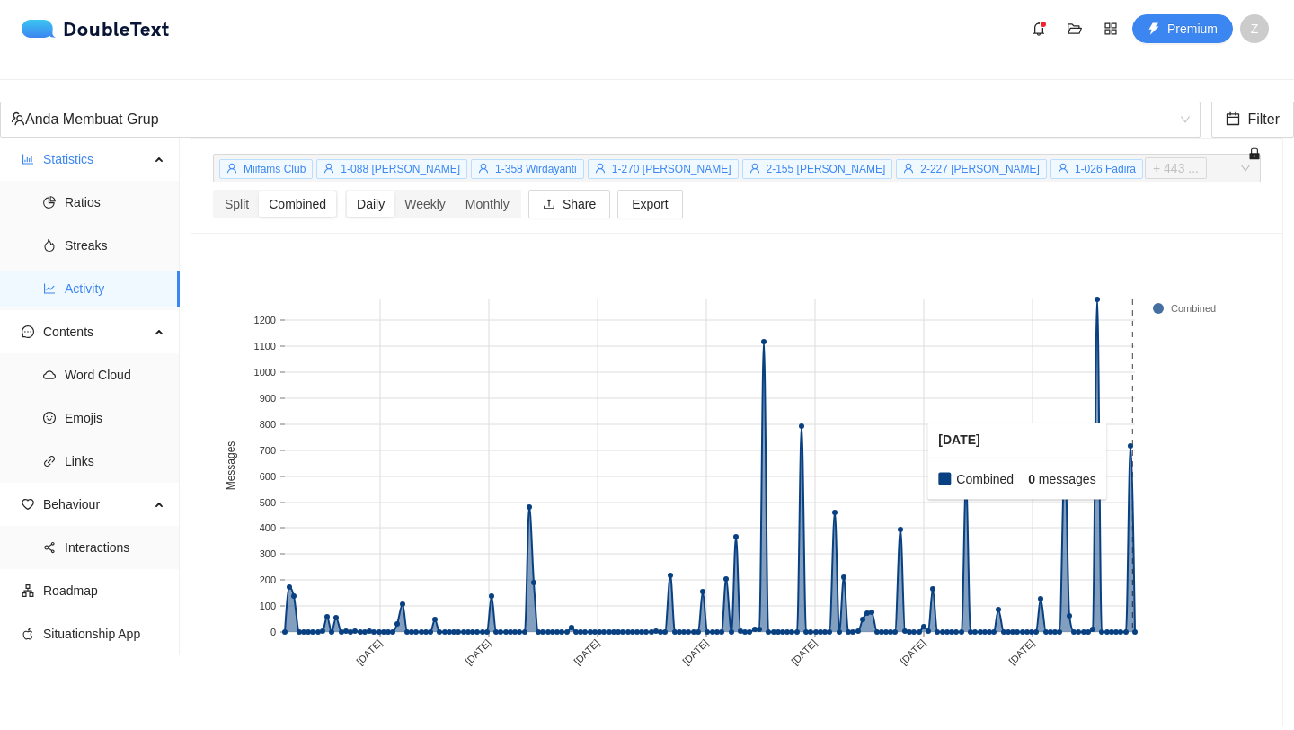
click at [1133, 439] on rect at bounding box center [1134, 465] width 3 height 333
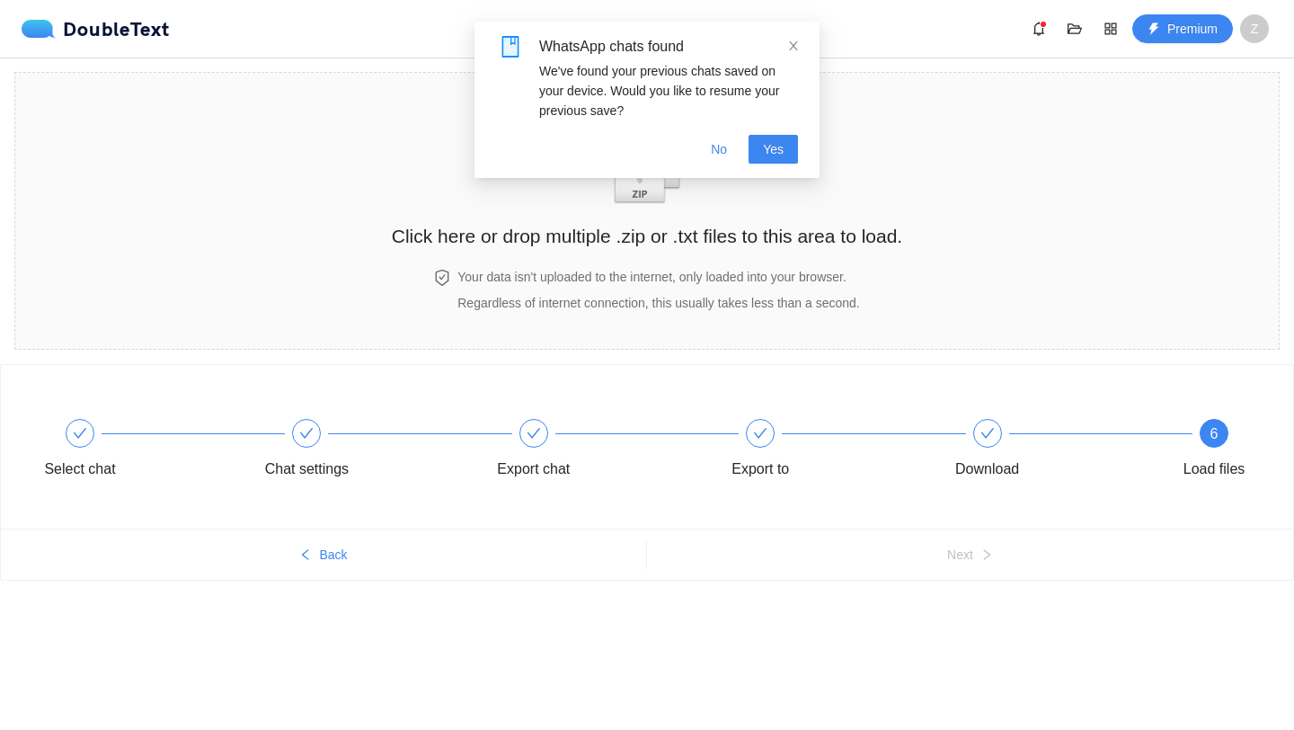
click at [786, 52] on div "WhatsApp chats found" at bounding box center [668, 47] width 259 height 22
click at [790, 53] on link at bounding box center [793, 46] width 13 height 20
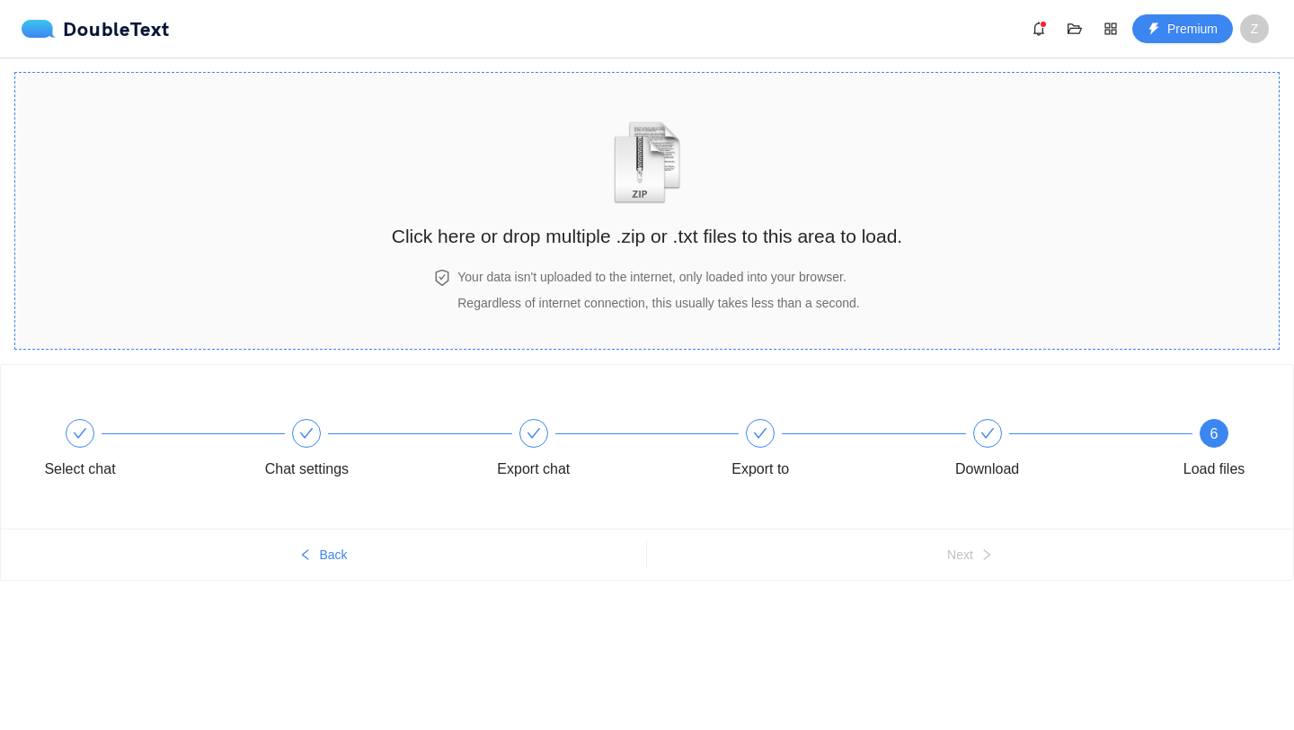
click at [681, 130] on img "zipOrTextIcon" at bounding box center [648, 162] width 84 height 83
click at [642, 130] on img "zipOrTextIcon" at bounding box center [648, 162] width 84 height 83
click at [627, 194] on img "zipOrTextIcon" at bounding box center [648, 162] width 84 height 83
click at [668, 225] on h2 "Click here or drop multiple .zip or .txt files to this area to load." at bounding box center [647, 236] width 511 height 30
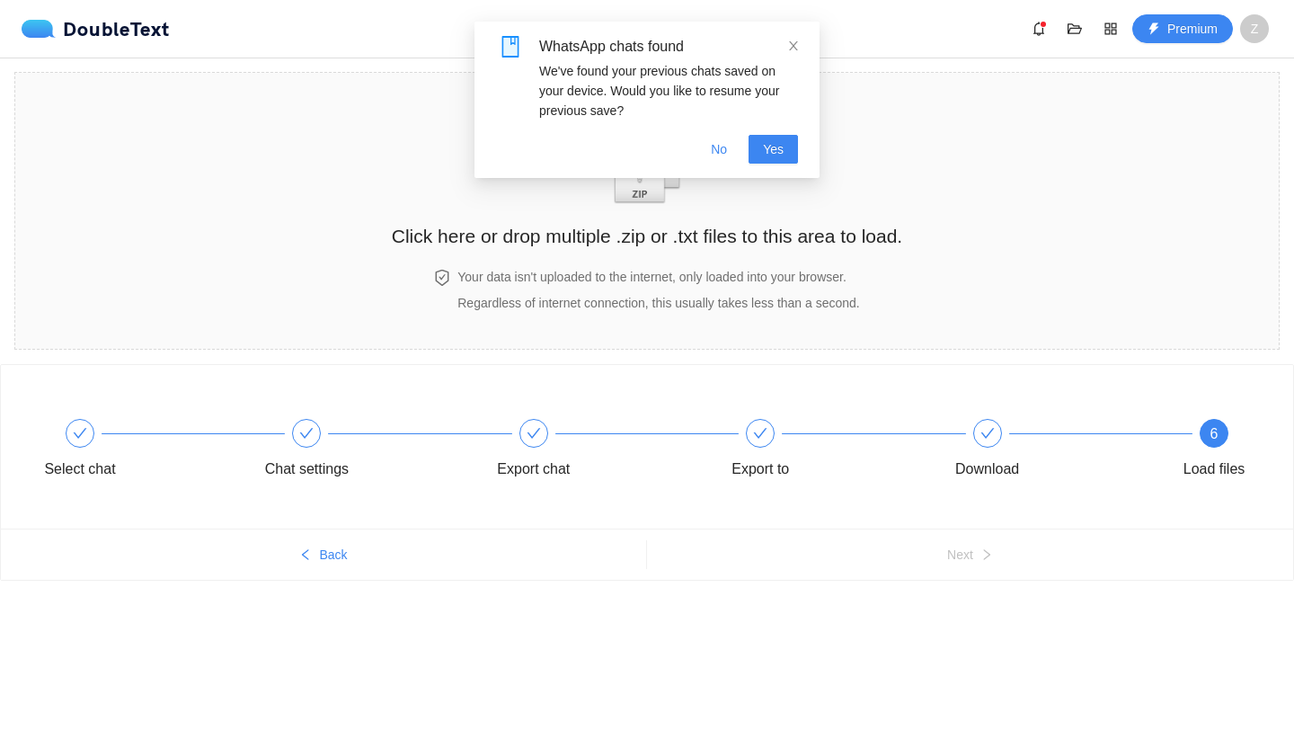
click at [788, 40] on icon "close" at bounding box center [793, 46] width 13 height 13
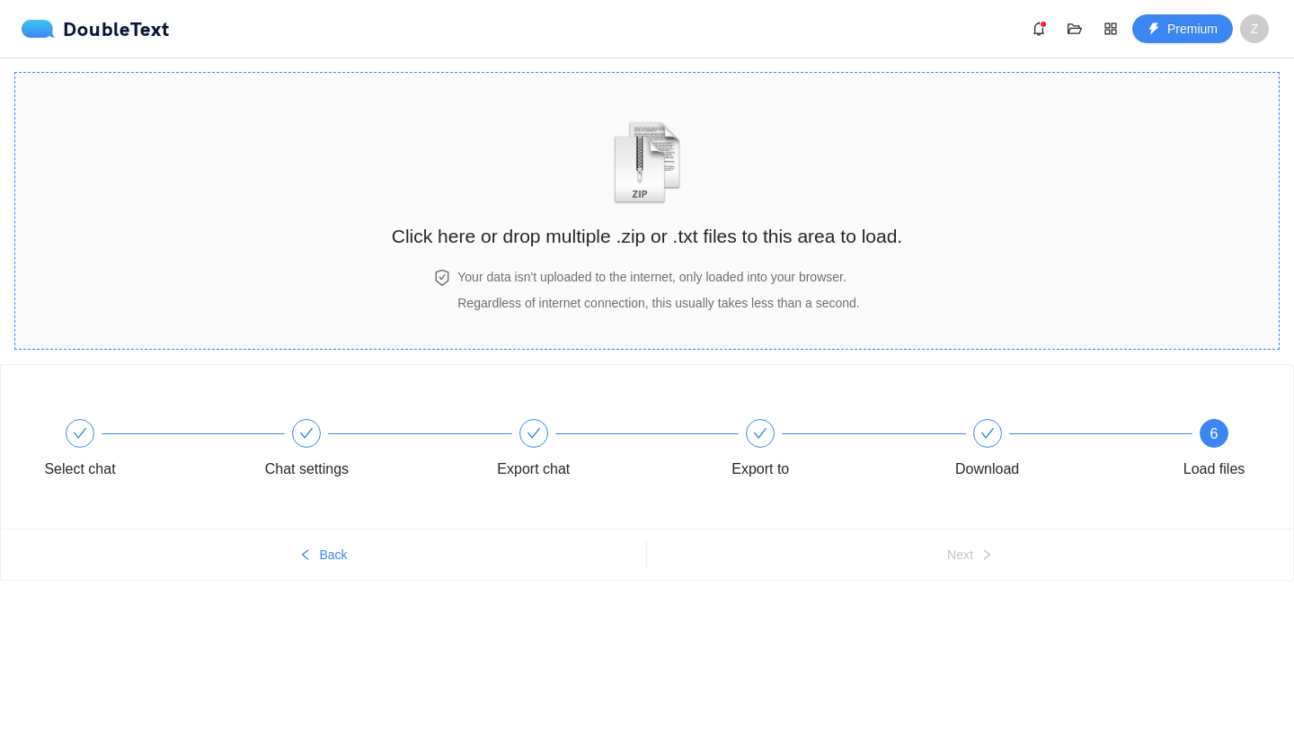
click at [675, 140] on img "zipOrTextIcon" at bounding box center [648, 162] width 84 height 83
